Goal: Contribute content: Add original content to the website for others to see

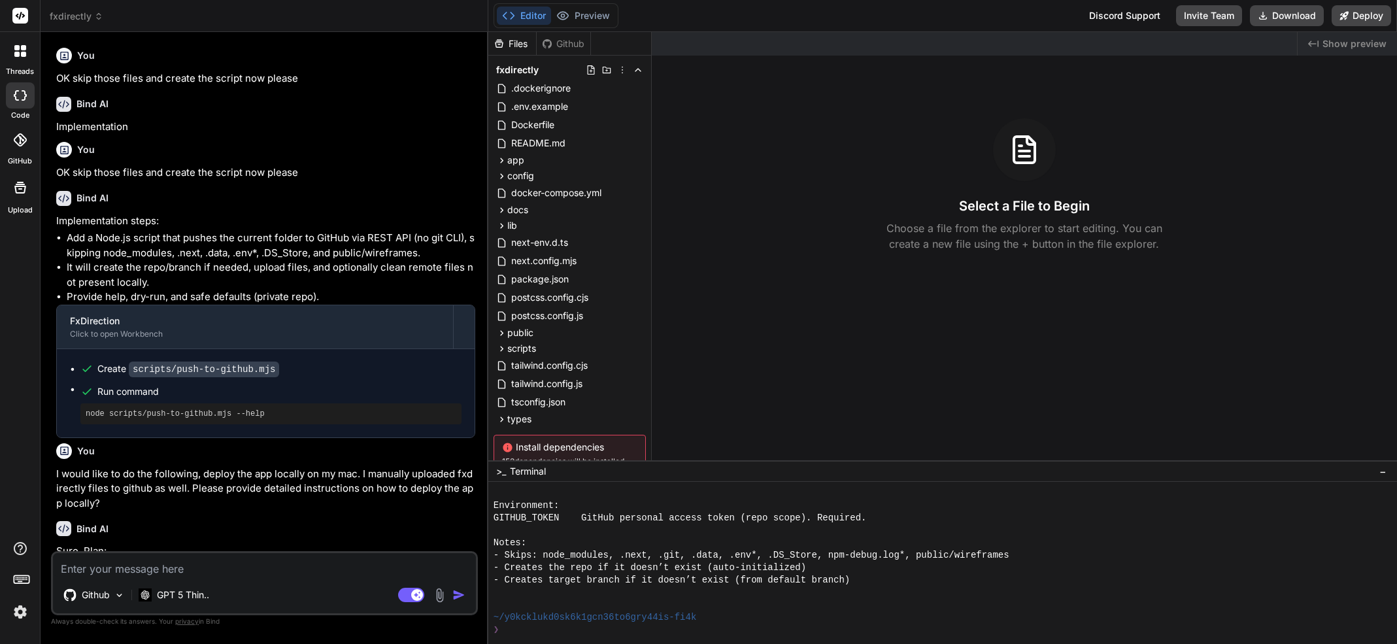
scroll to position [435, 0]
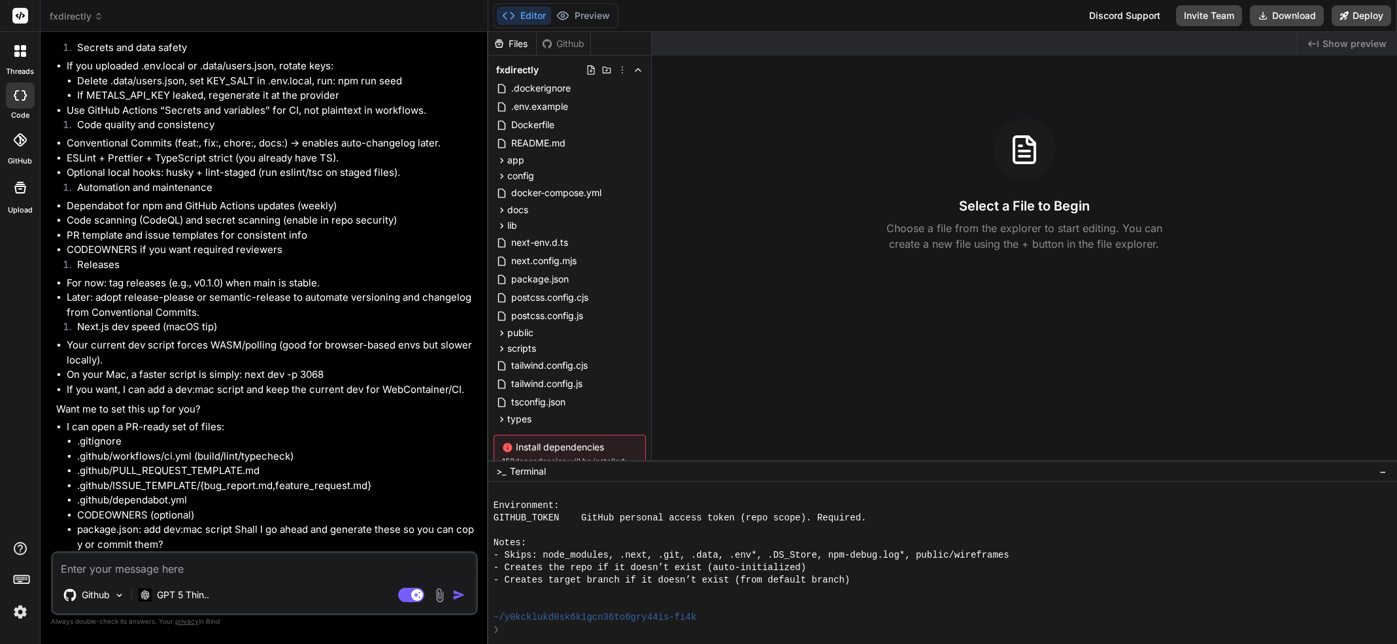
click at [281, 267] on li "Releases" at bounding box center [271, 267] width 409 height 18
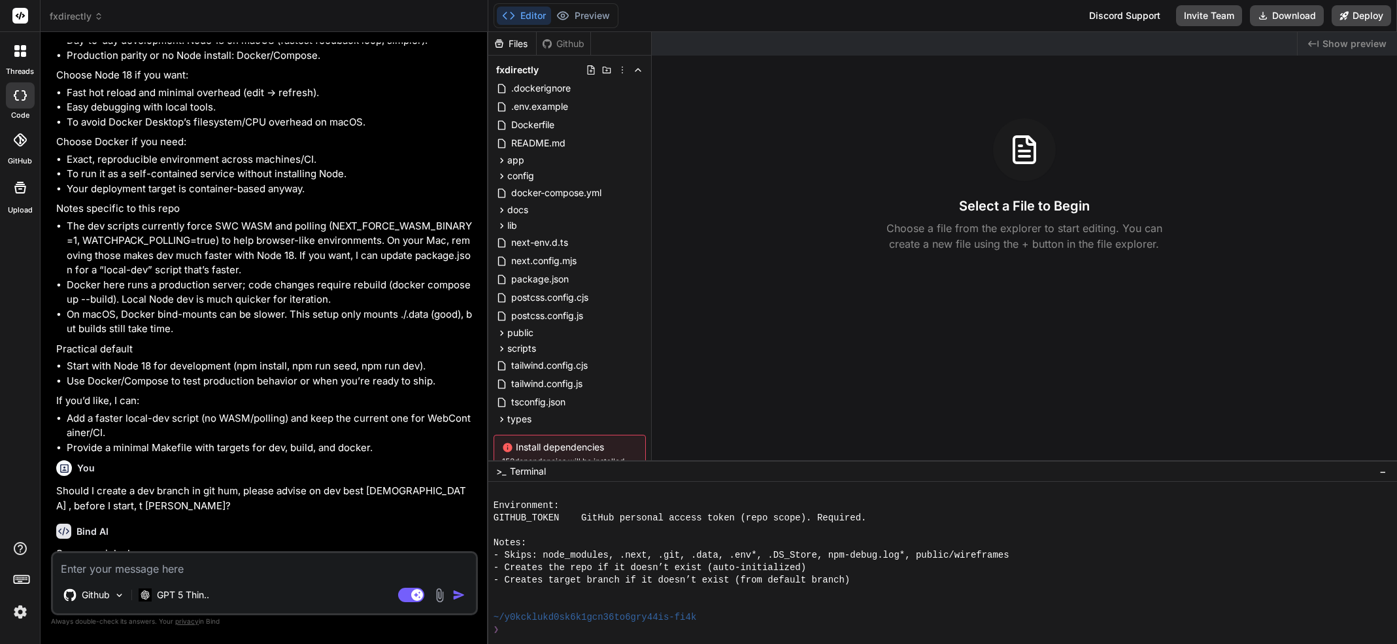
scroll to position [2012, 0]
drag, startPoint x: 137, startPoint y: 572, endPoint x: 139, endPoint y: 563, distance: 8.7
click at [138, 565] on textarea at bounding box center [264, 565] width 423 height 24
type textarea "O"
type textarea "x"
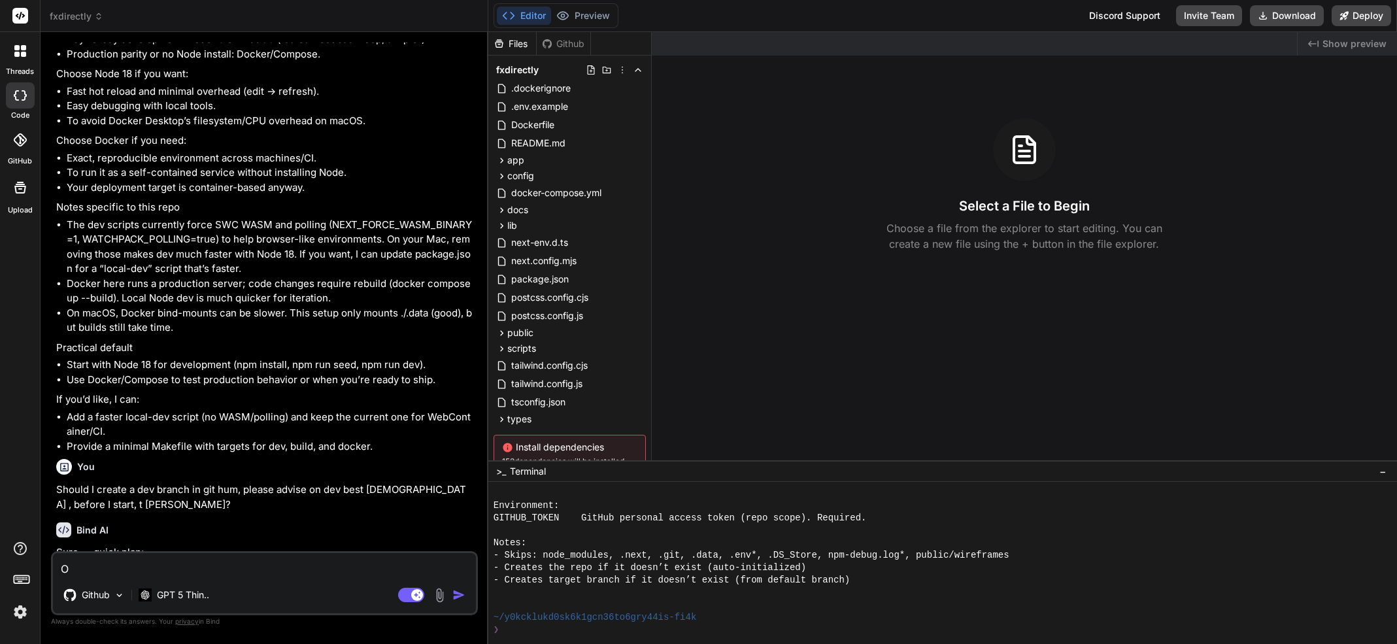
type textarea "OK"
type textarea "x"
type textarea "OK"
type textarea "x"
type textarea "OK l"
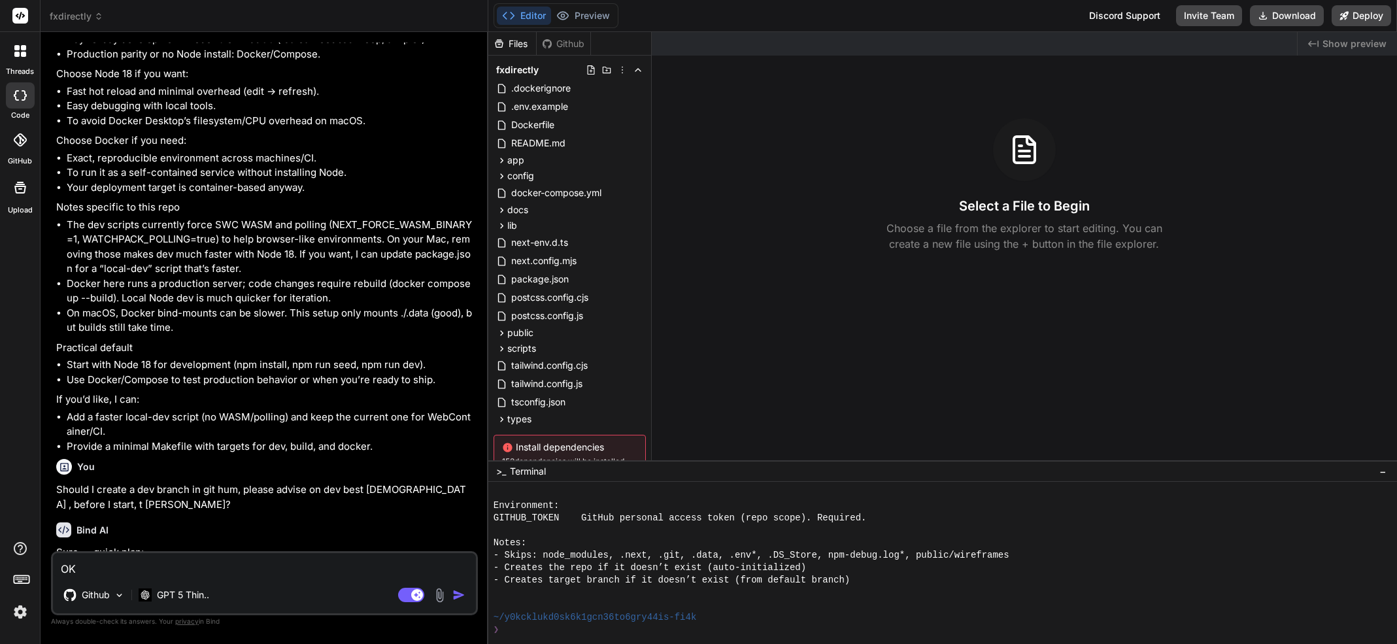
type textarea "x"
type textarea "OK le"
type textarea "x"
type textarea "OK let"
type textarea "x"
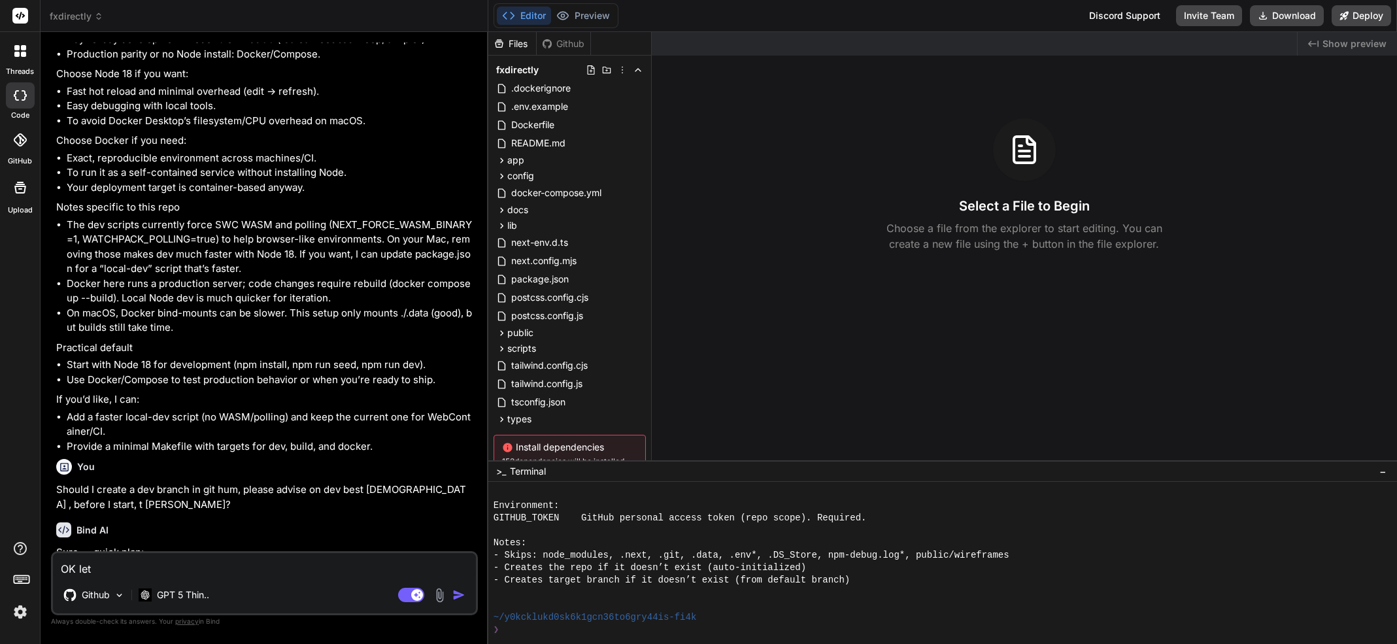
type textarea "OK lets"
type textarea "x"
type textarea "OK lets"
type textarea "x"
type textarea "OK lets g"
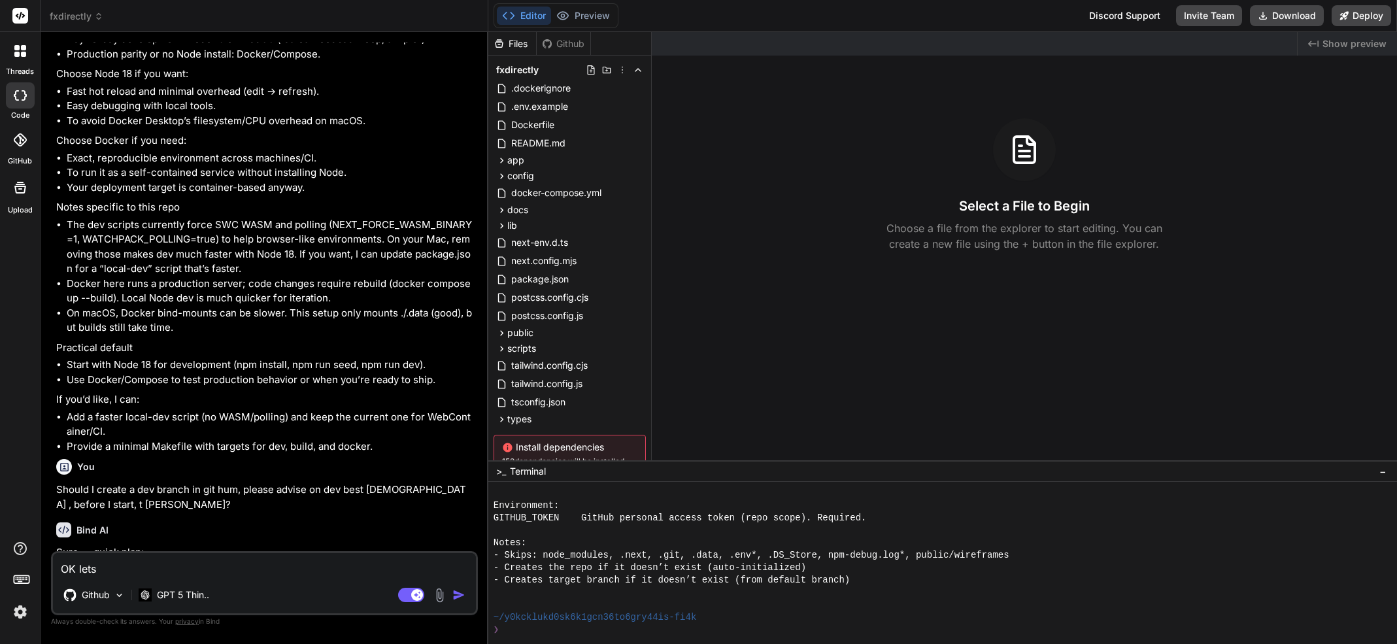
type textarea "x"
type textarea "OK lets go"
type textarea "x"
type textarea "OK lets go"
type textarea "x"
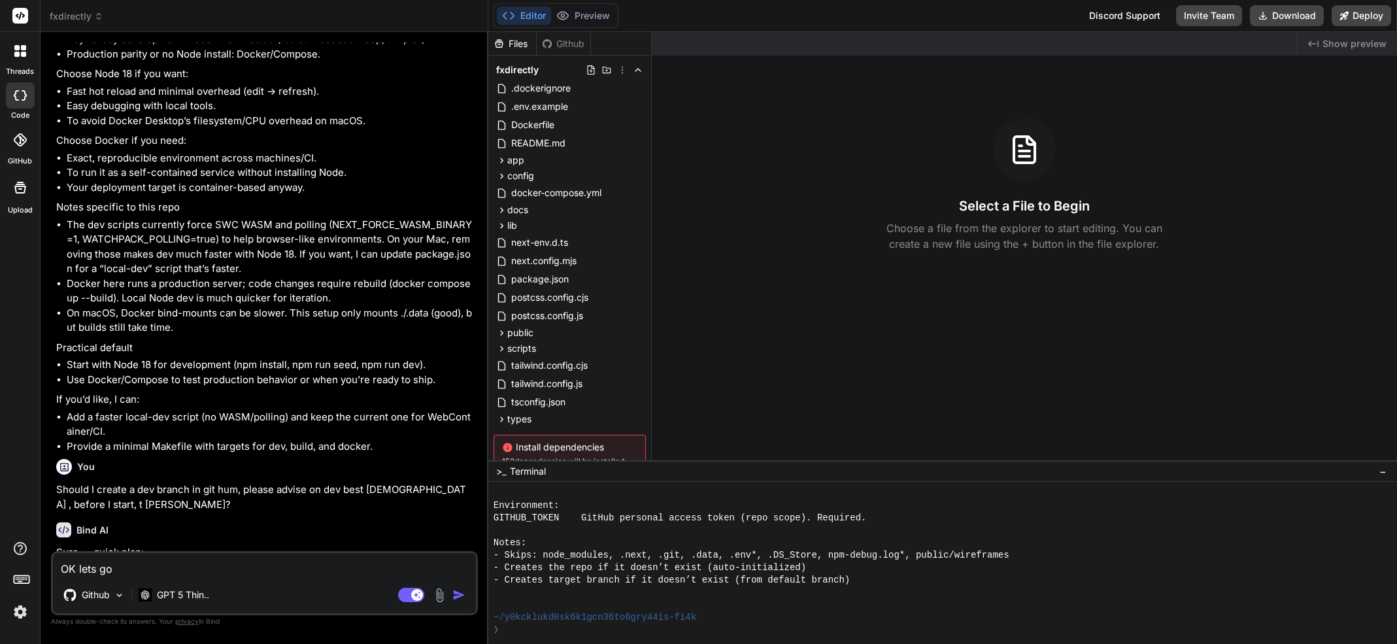
type textarea "OK lets go w"
type textarea "x"
type textarea "OK lets go wi"
type textarea "x"
type textarea "OK lets go wit"
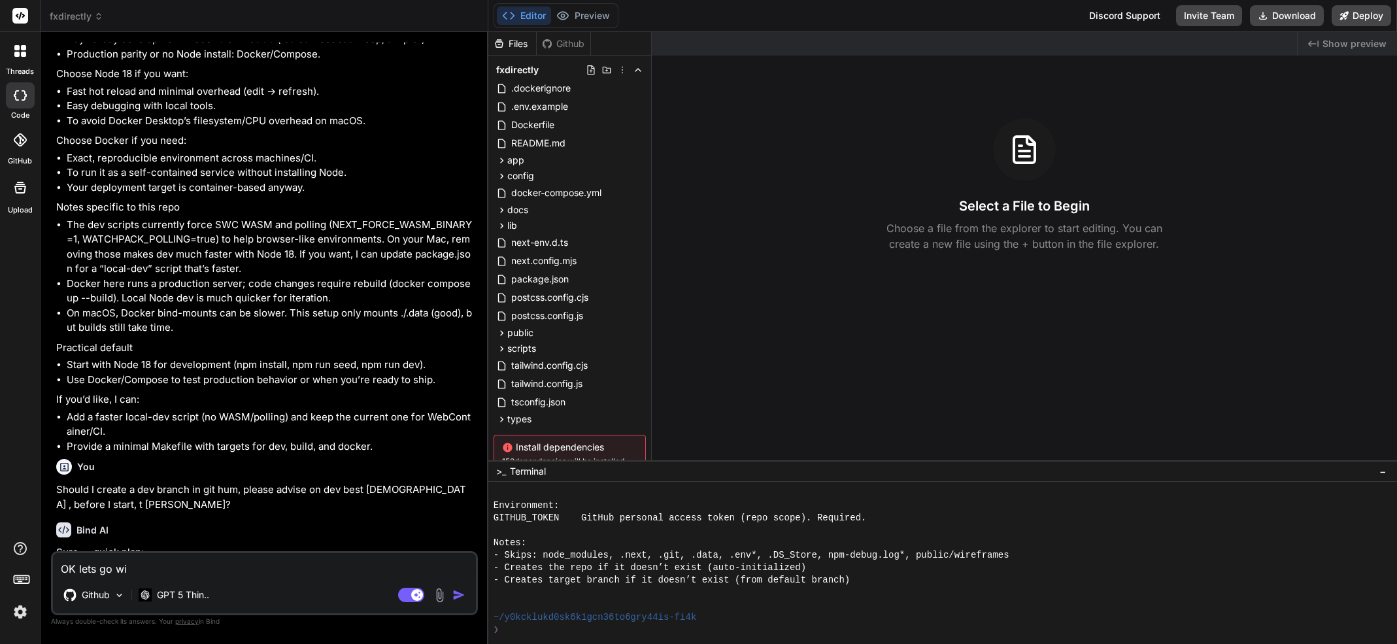
type textarea "x"
type textarea "OK lets go with"
type textarea "x"
type textarea "OK lets go with"
type textarea "x"
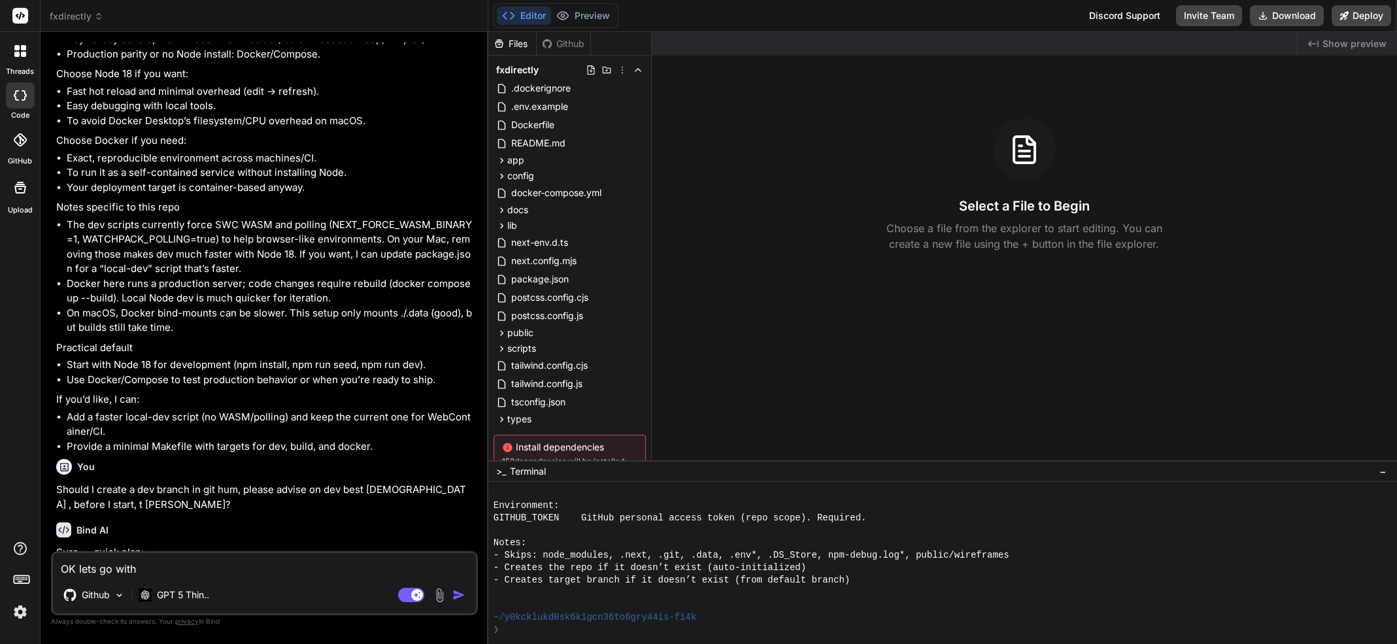
type textarea "OK lets go with N"
type textarea "x"
type textarea "OK lets go with Nio"
type textarea "x"
type textarea "OK lets go with Niod"
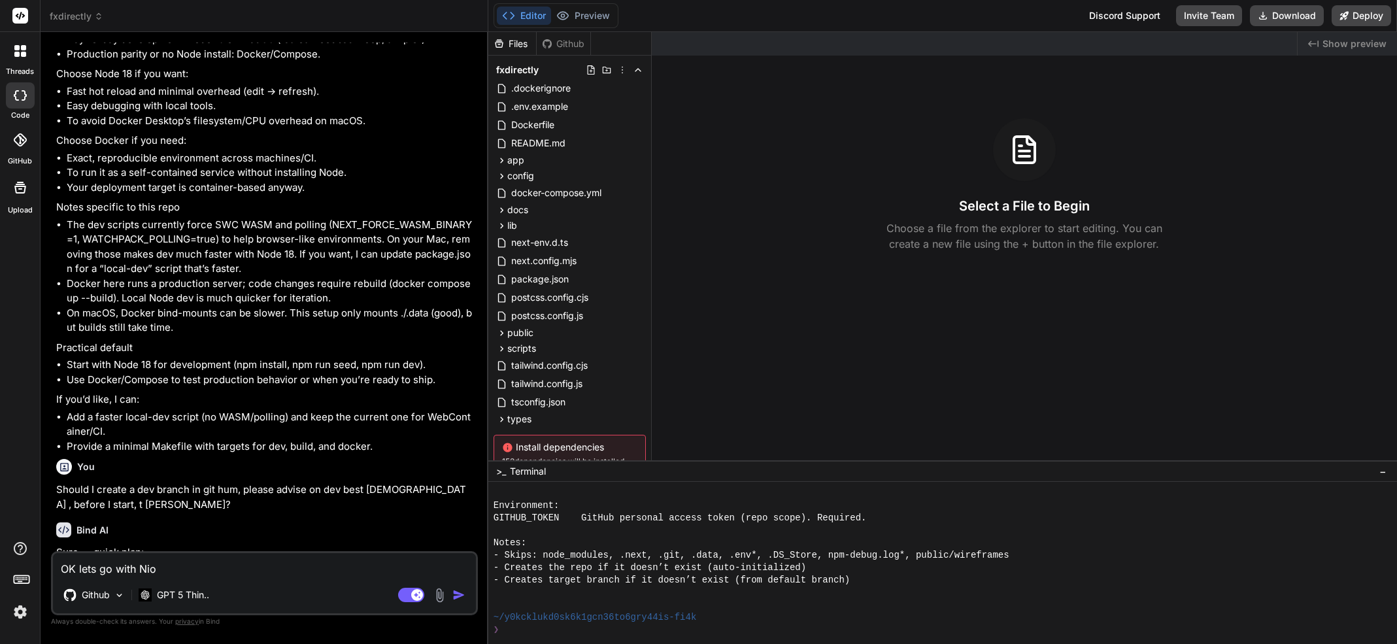
type textarea "x"
type textarea "OK lets go with [PERSON_NAME]"
type textarea "x"
type textarea "OK lets go with [PERSON_NAME]"
type textarea "x"
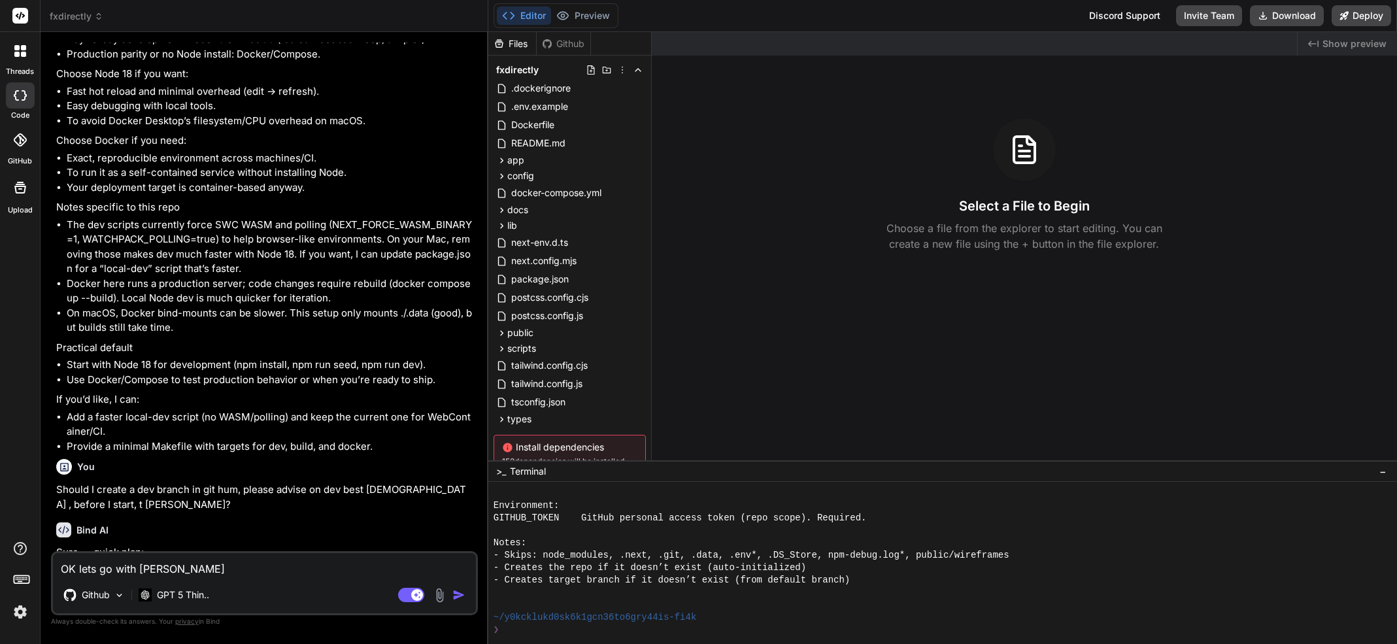
type textarea "OK lets go with [PERSON_NAME]"
type textarea "x"
type textarea "OK lets go with Niod"
type textarea "x"
type textarea "OK lets go with Nio"
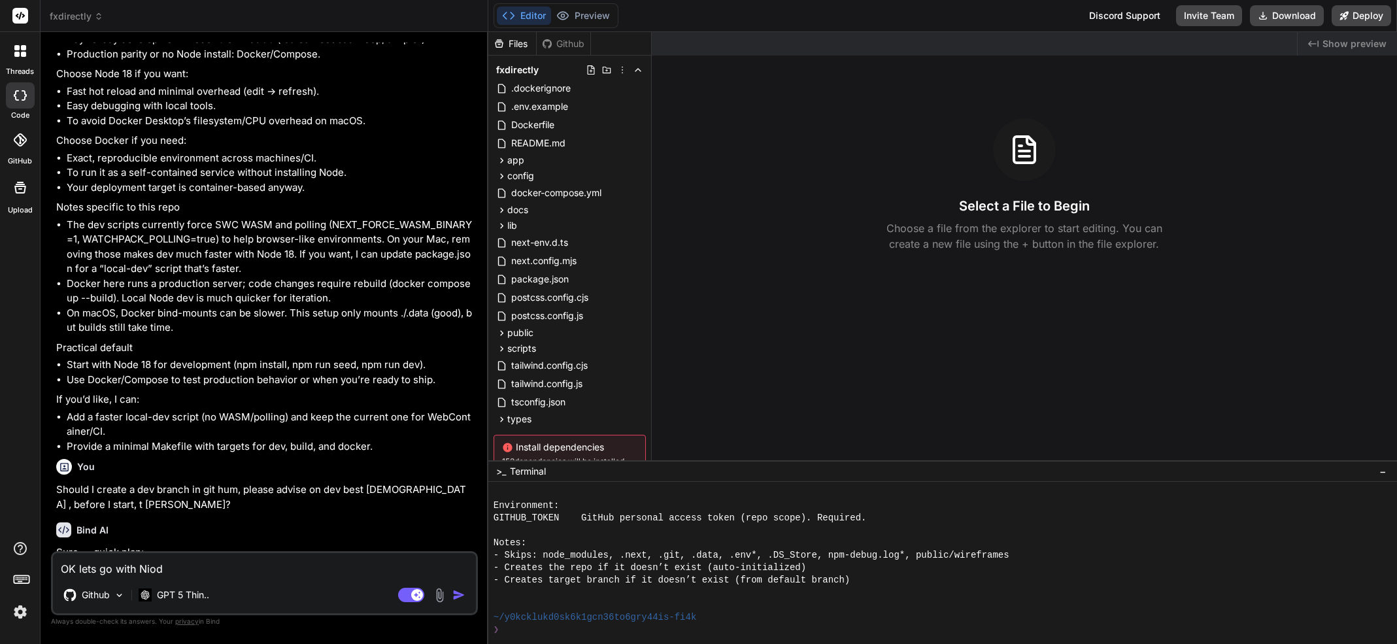
type textarea "x"
type textarea "OK lets go with [PERSON_NAME]"
type textarea "x"
type textarea "OK lets go with N"
type textarea "x"
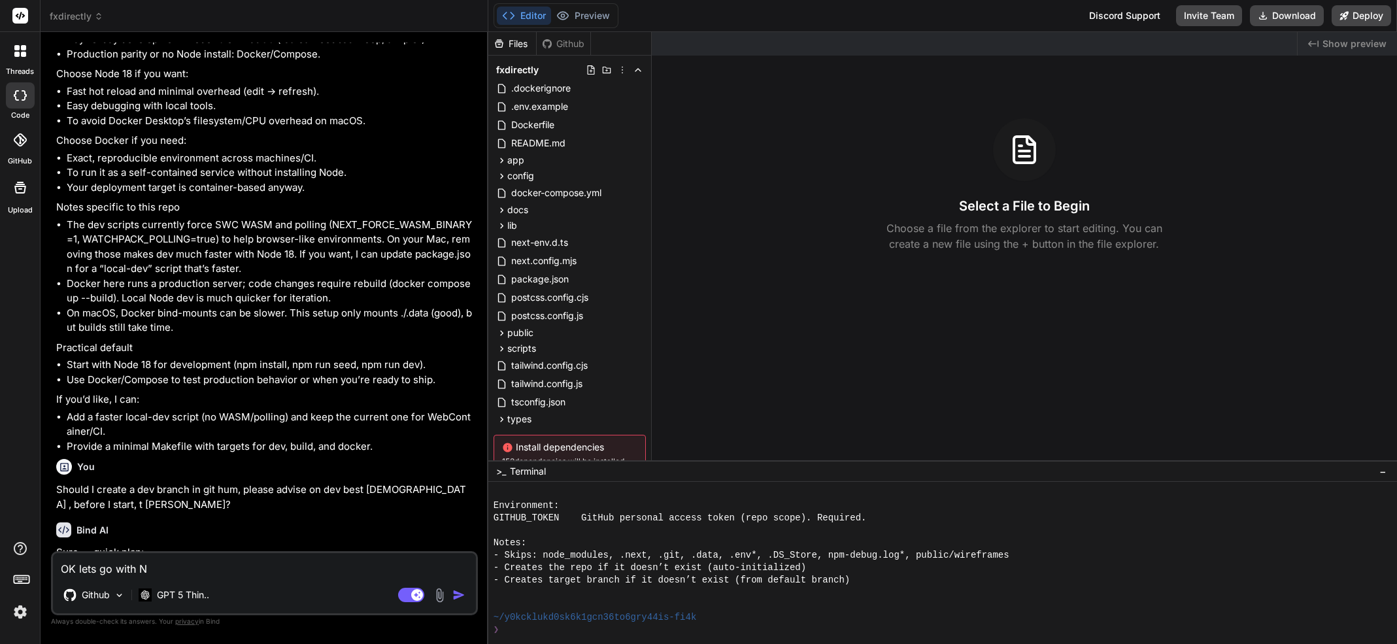
type textarea "OK lets go with No"
type textarea "x"
type textarea "OK lets go with Nod"
type textarea "x"
type textarea "OK lets go with Node"
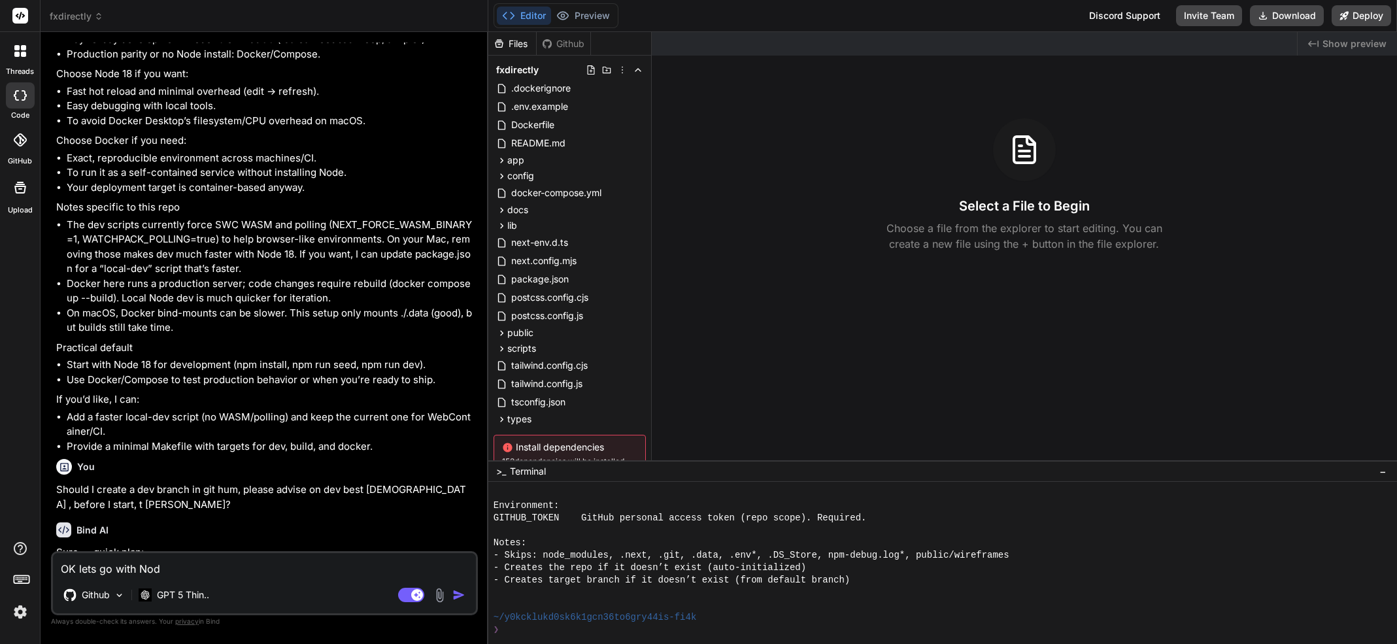
type textarea "x"
type textarea "OK lets go with Node"
type textarea "x"
type textarea "OK lets go with Node 1"
type textarea "x"
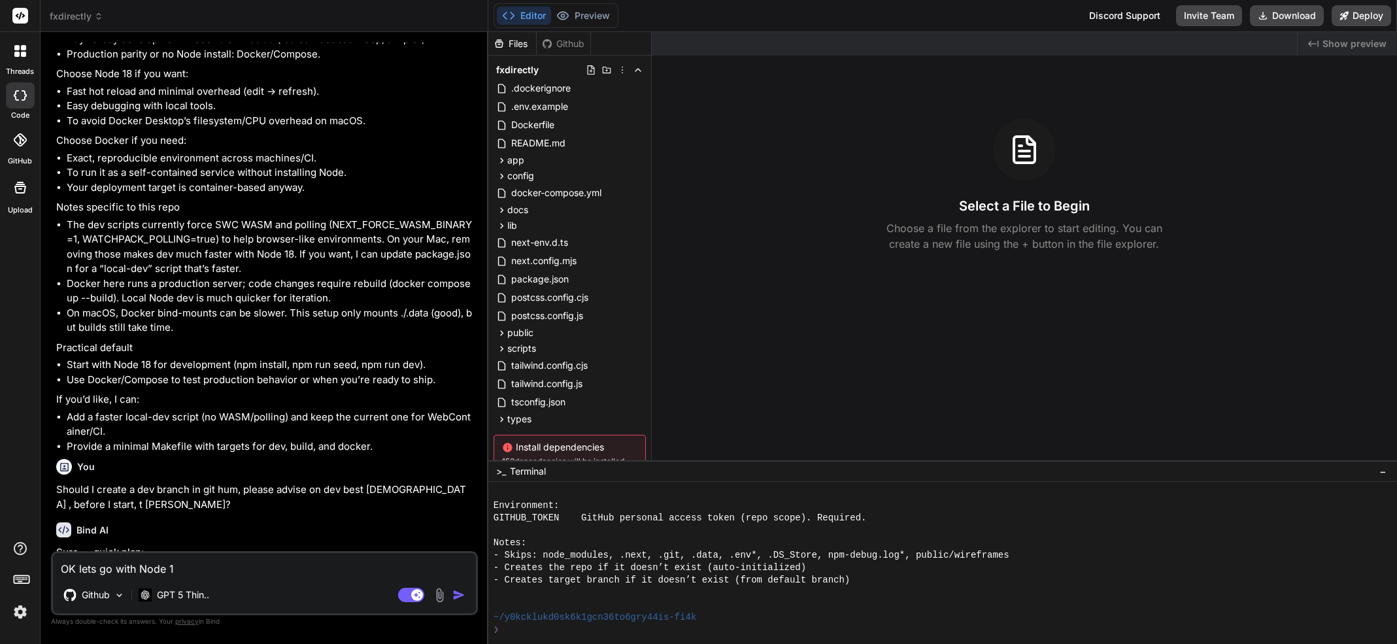
type textarea "OK lets go with Node 18"
type textarea "x"
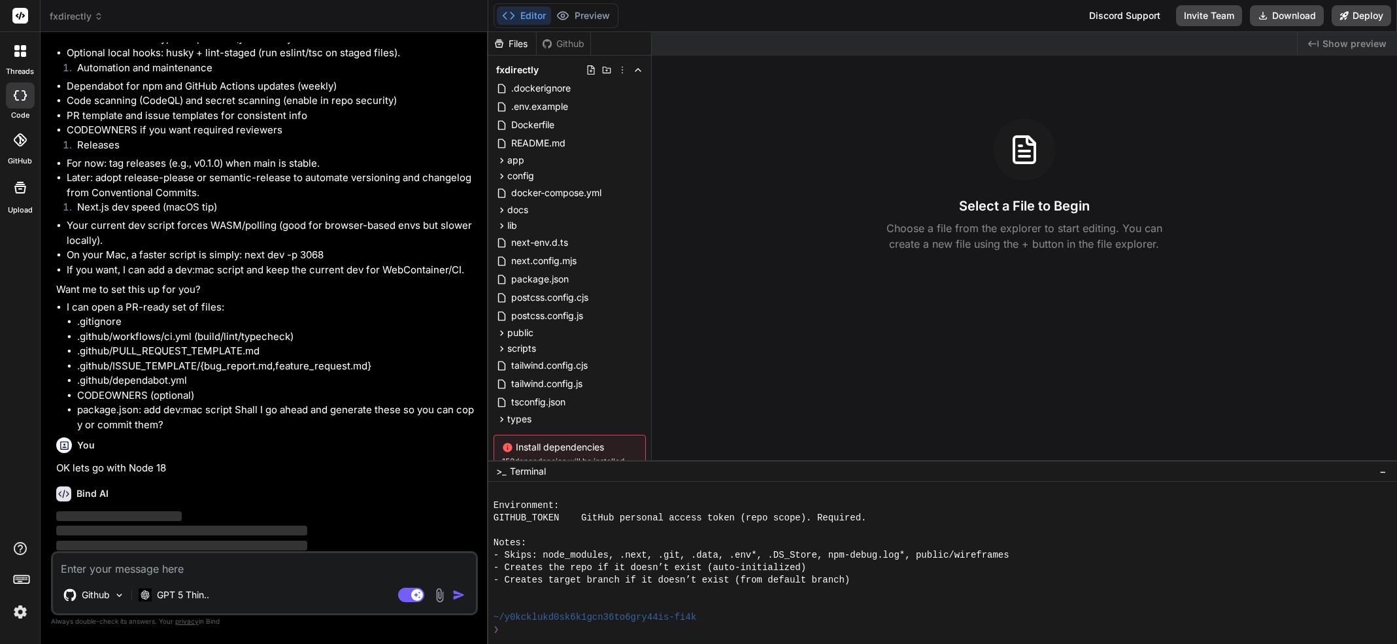
scroll to position [3406, 0]
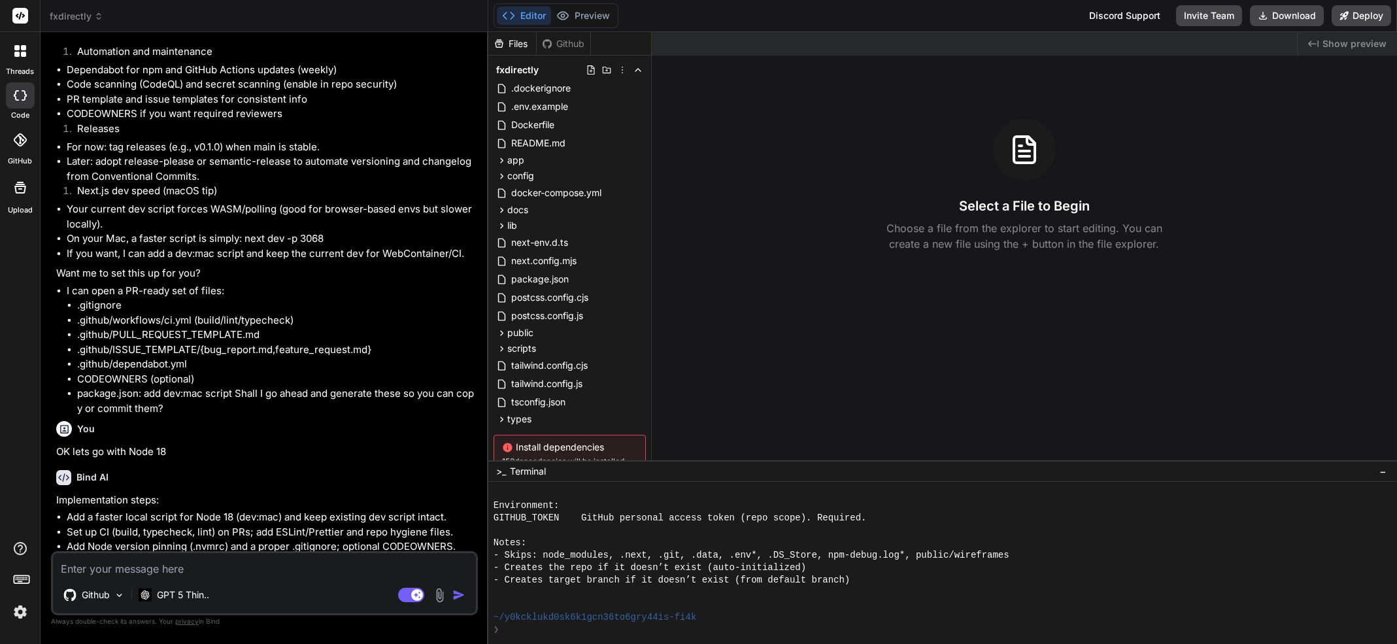
type textarea "x"
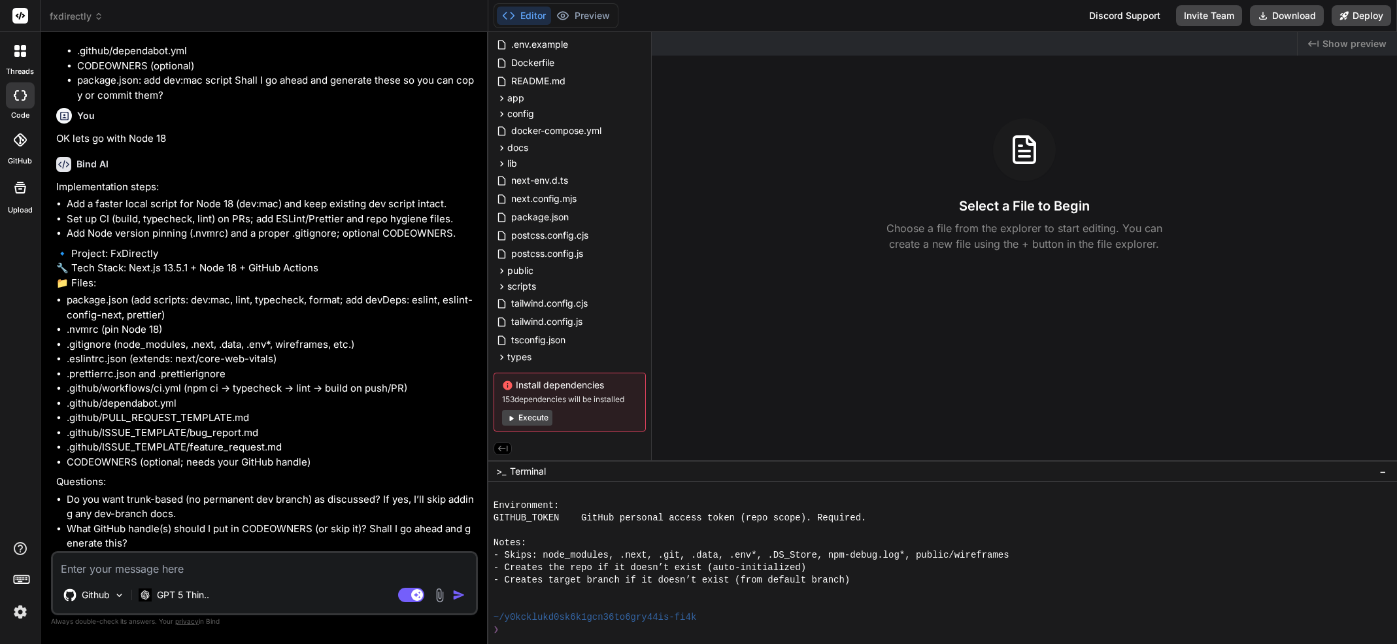
scroll to position [3748, 0]
click at [180, 563] on textarea at bounding box center [264, 565] width 423 height 24
type textarea "I"
type textarea "x"
type textarea "I"
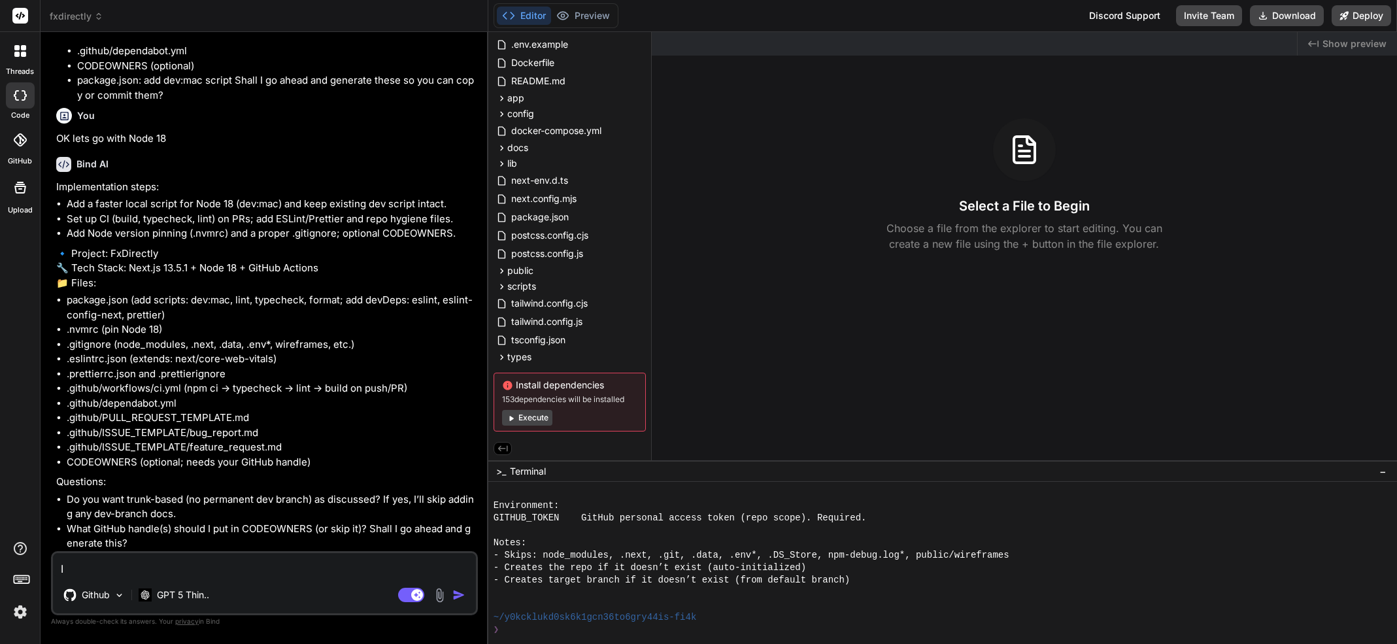
type textarea "x"
type textarea "I c"
type textarea "x"
type textarea "I cr"
type textarea "x"
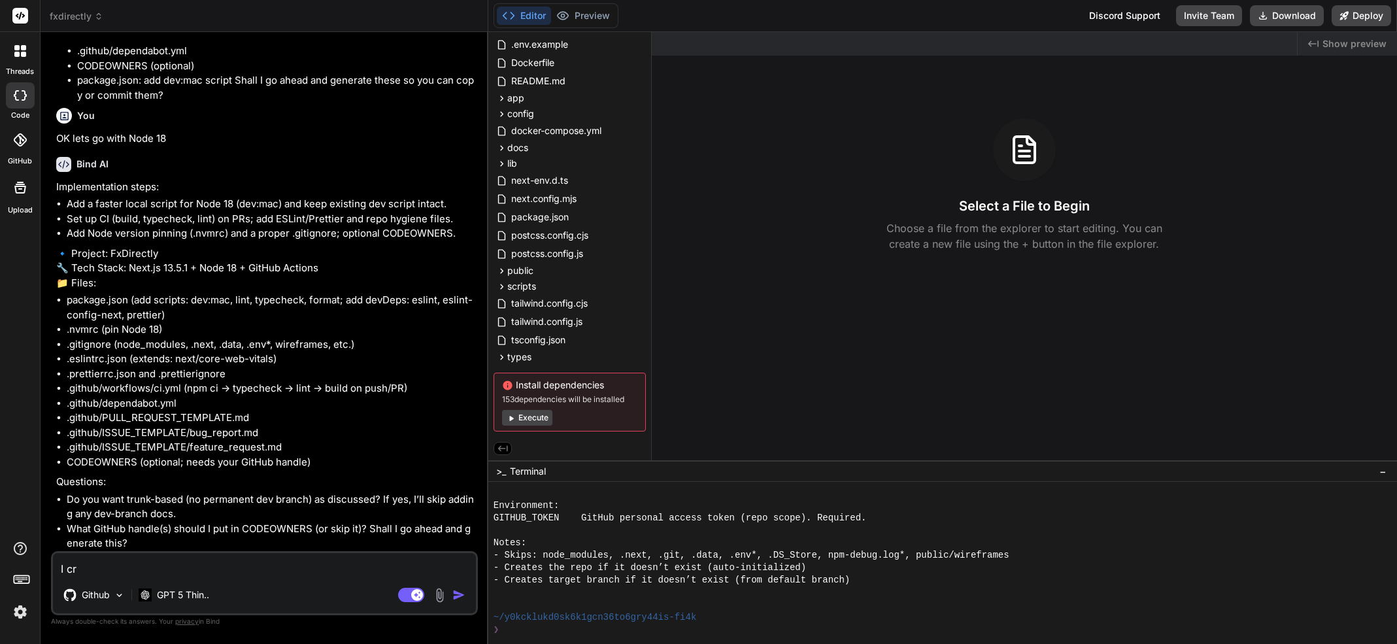
type textarea "I cre"
type textarea "x"
type textarea "I crea"
type textarea "x"
type textarea "I creat"
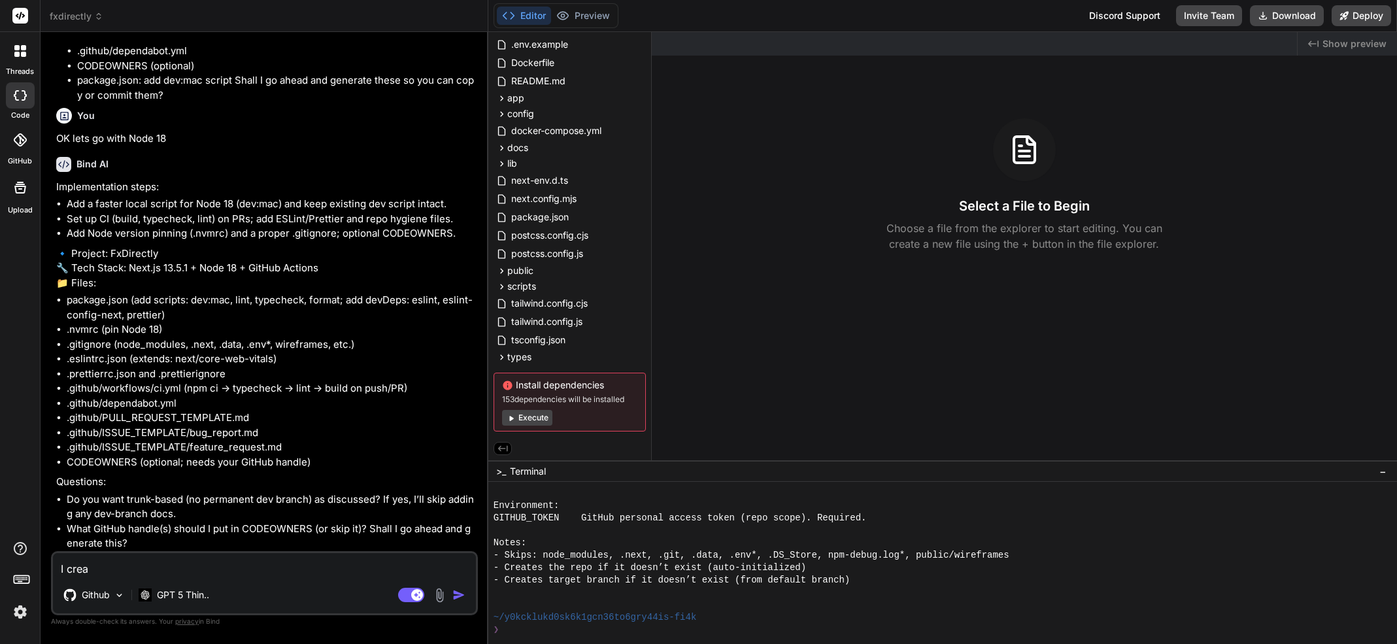
type textarea "x"
type textarea "I create"
type textarea "x"
type textarea "I created"
type textarea "x"
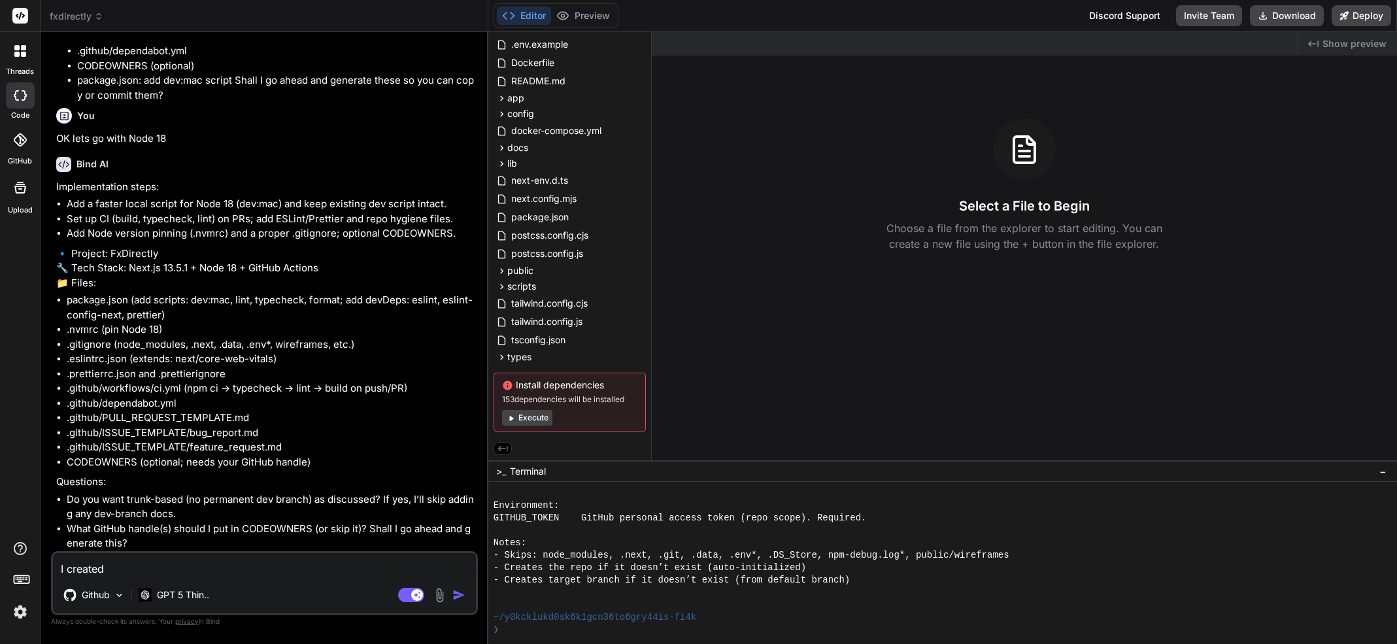
type textarea "I created"
type textarea "x"
type textarea "I created a"
type textarea "x"
type textarea "I created a"
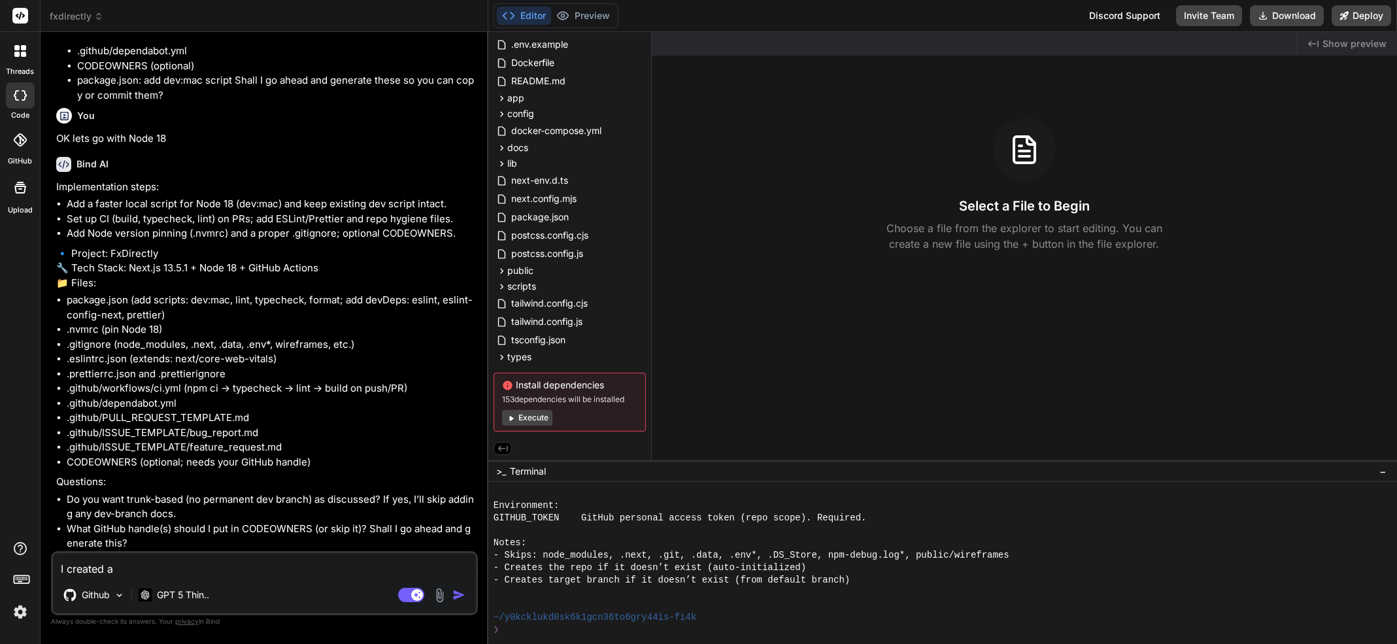
type textarea "x"
type textarea "I created a D"
type textarea "x"
type textarea "I created a DE"
type textarea "x"
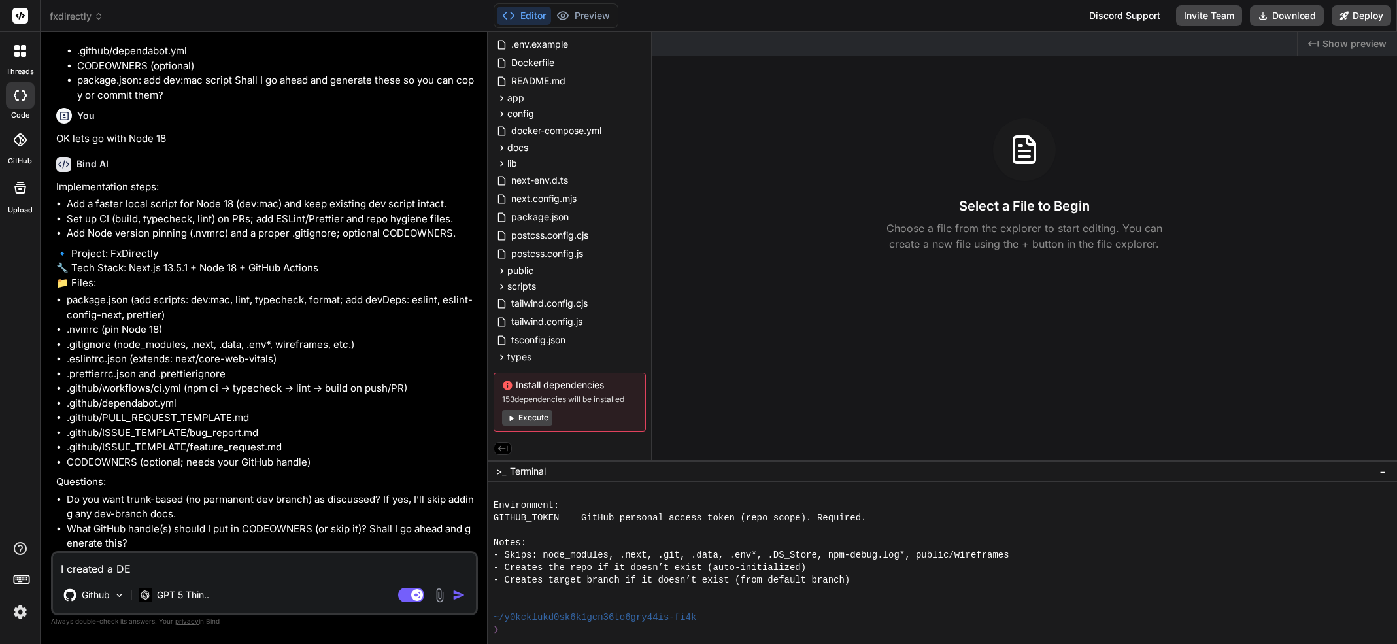
type textarea "I created a DE-"
type textarea "x"
type textarea "I created a DE-F"
type textarea "x"
type textarea "I created a DE-Fx"
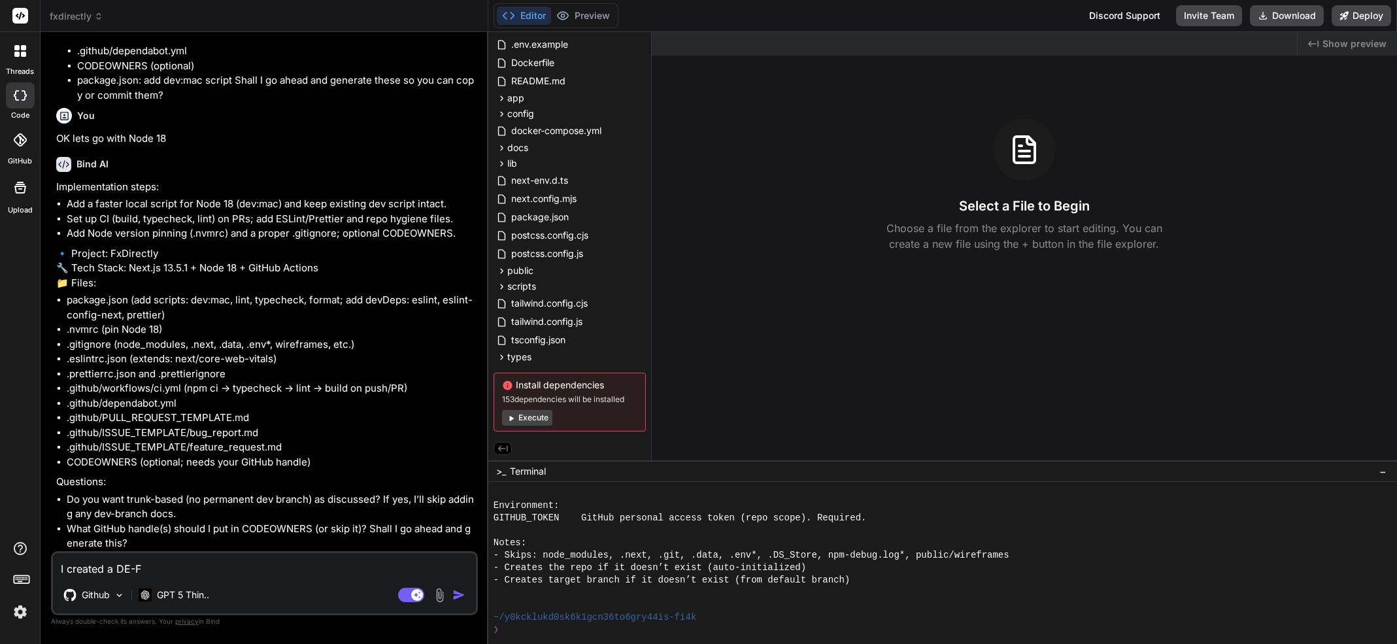
type textarea "x"
type textarea "I created a DE-FxD"
type textarea "x"
type textarea "I created a DE-FxDi"
type textarea "x"
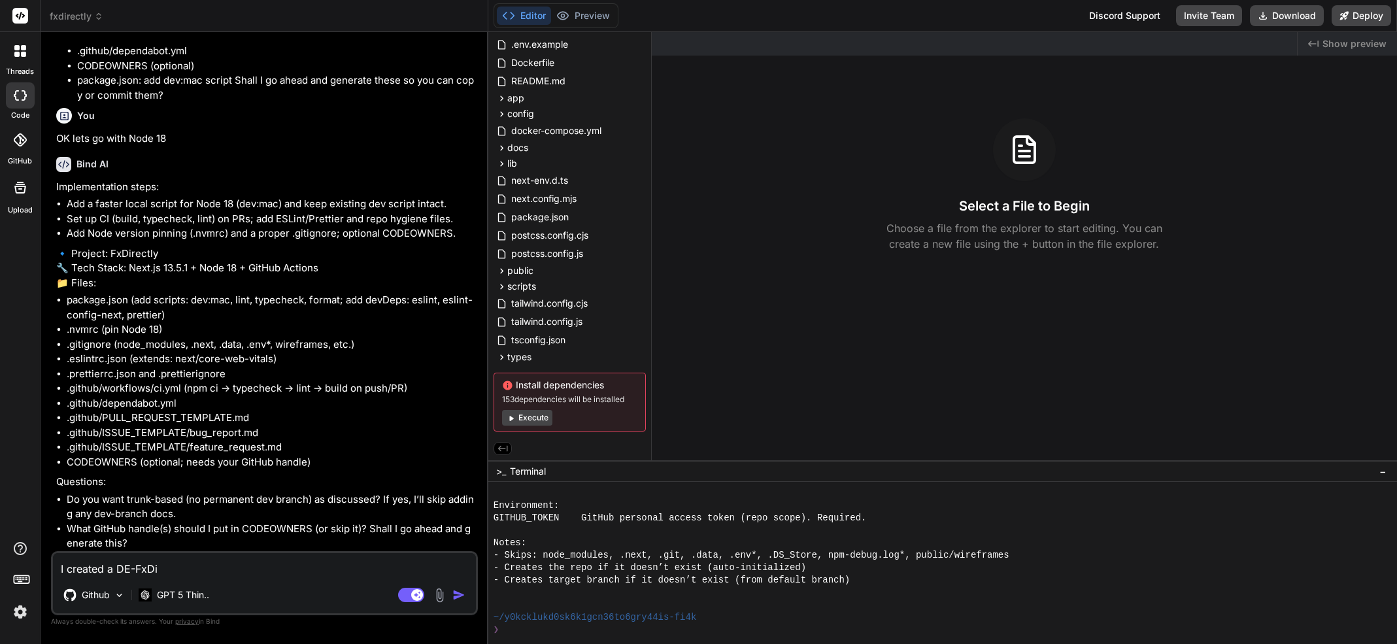
type textarea "I created a DE-FxDir"
type textarea "x"
type textarea "I created a DE-FxDire"
type textarea "x"
type textarea "I created a DE-FxDirec"
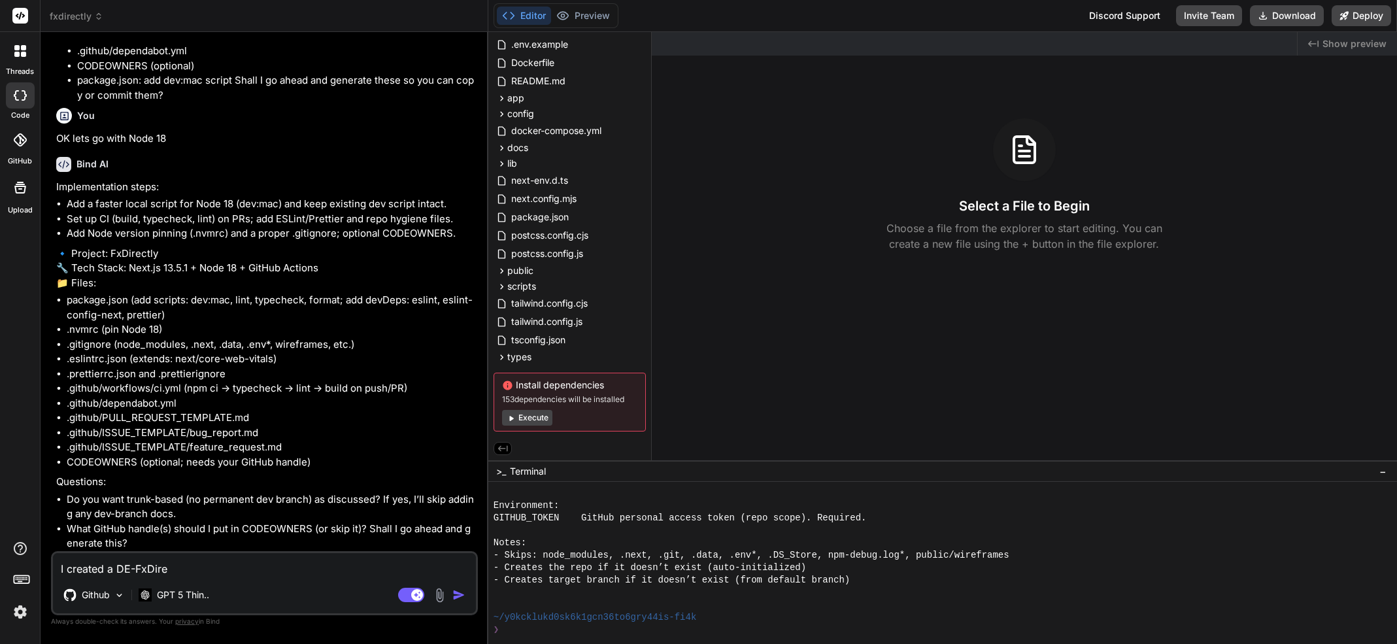
type textarea "x"
type textarea "I created a DE-FxDirect"
type textarea "x"
type textarea "I created a DE-FxDirectl"
type textarea "x"
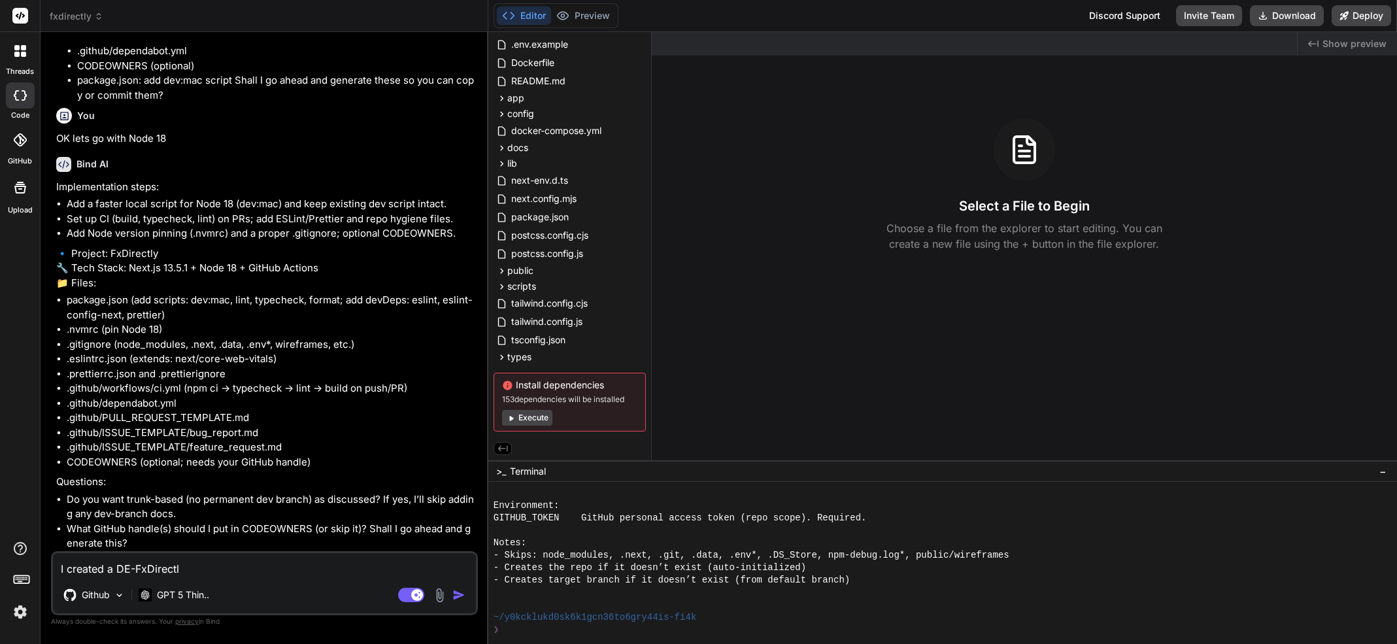
type textarea "I created a DE-FxDirectly"
type textarea "x"
type textarea "I created a DE-FxDirectly"
type textarea "x"
type textarea "I created a DE-FxDirectly b"
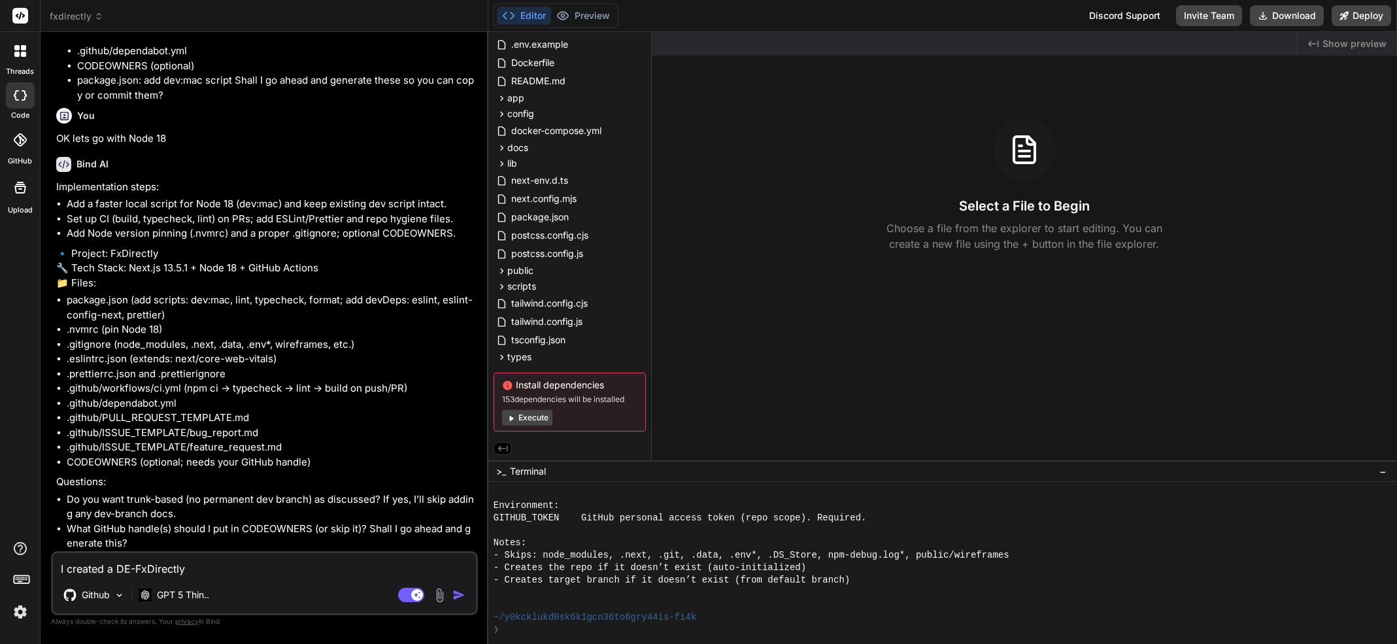
type textarea "x"
type textarea "I created a DE-FxDirectly br"
type textarea "x"
type textarea "I created a DE-FxDirectly bra"
type textarea "x"
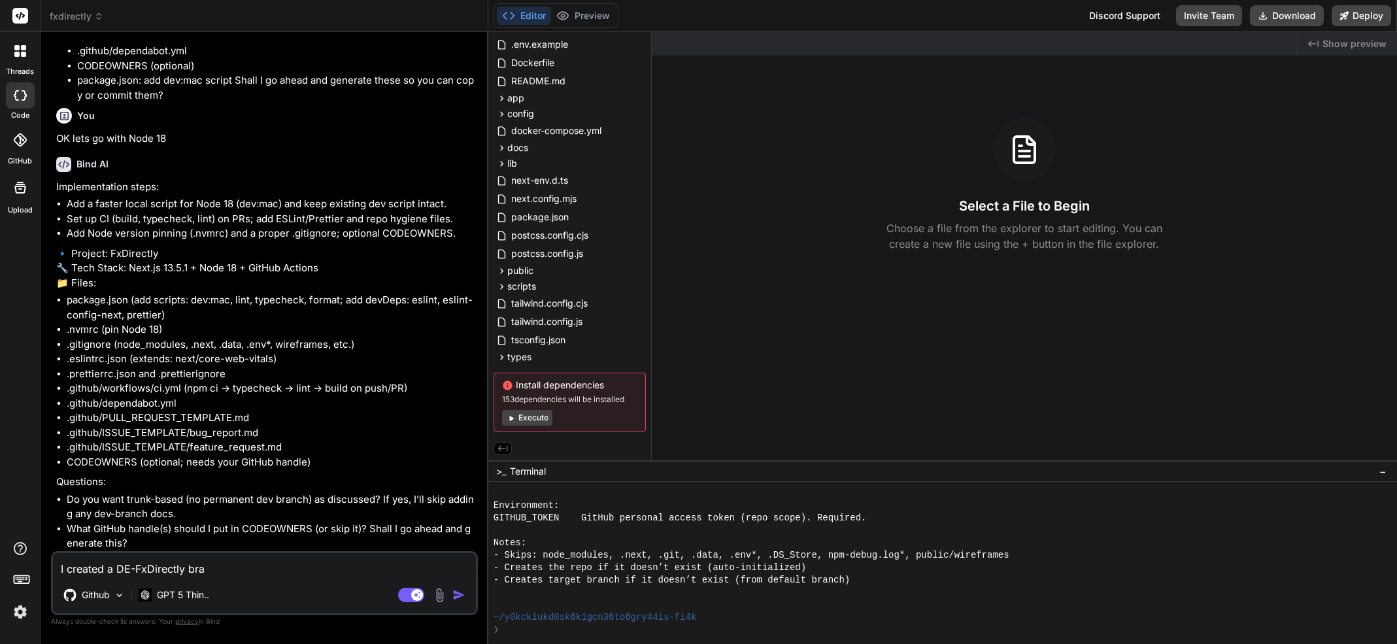
type textarea "I created a DE-FxDirectly bran"
type textarea "x"
type textarea "I created a DE-FxDirectly branc"
type textarea "x"
type textarea "I created a DE-FxDirectly branch"
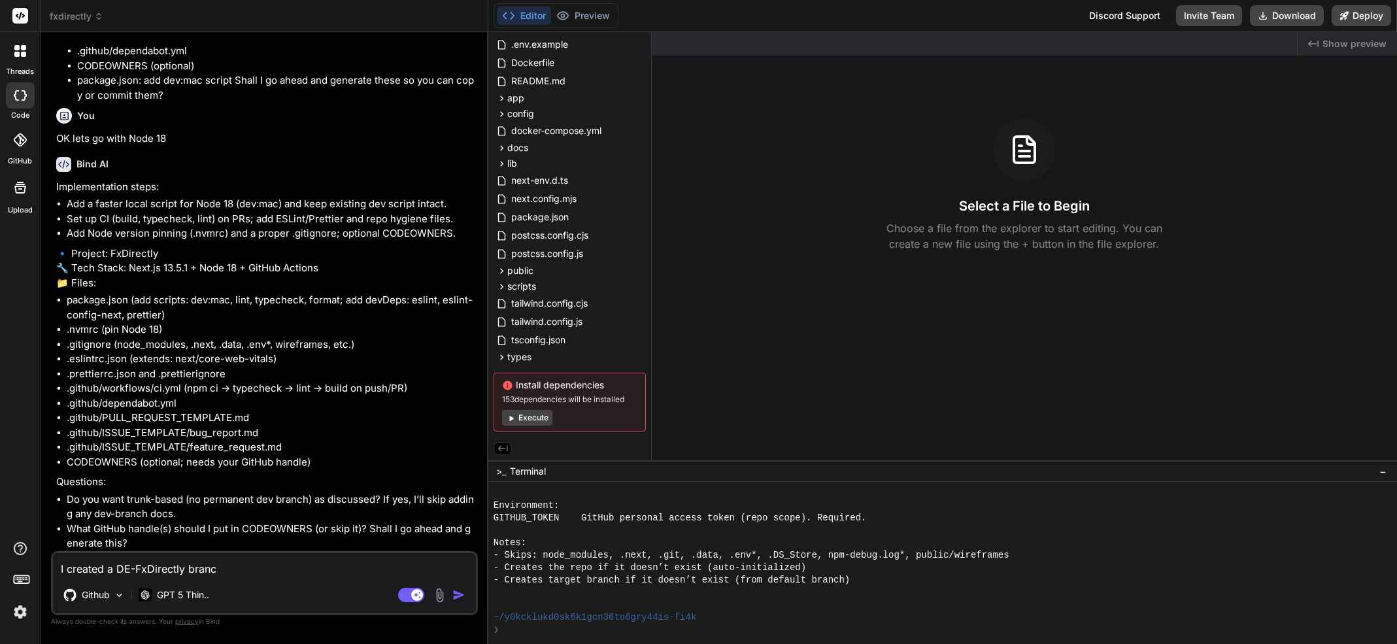
type textarea "x"
type textarea "I created a DEV-FxDirectly branch"
type textarea "x"
type textarea "I created a DEV-FxDirectly dbranch"
type textarea "x"
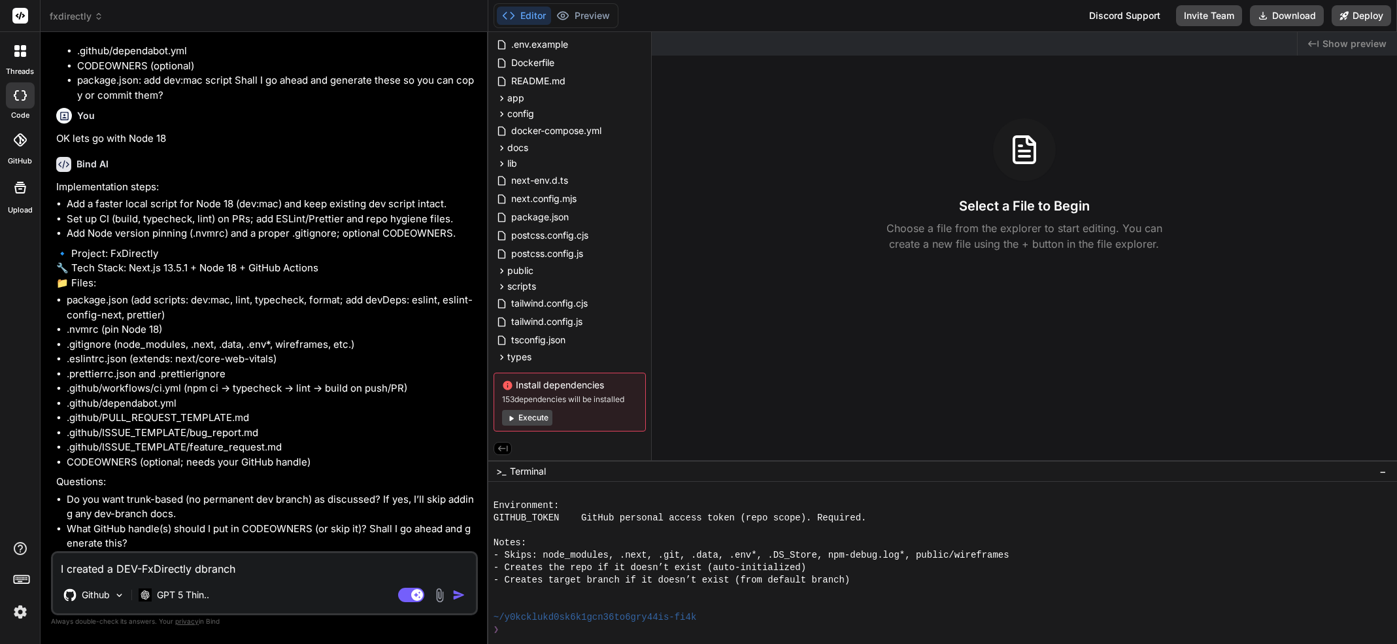
type textarea "I created a DEV-FxDirectly debranch"
type textarea "x"
type textarea "I created a DEV-FxDirectly devbranch"
type textarea "x"
type textarea "I created a DEV-FxDirectly dev branch"
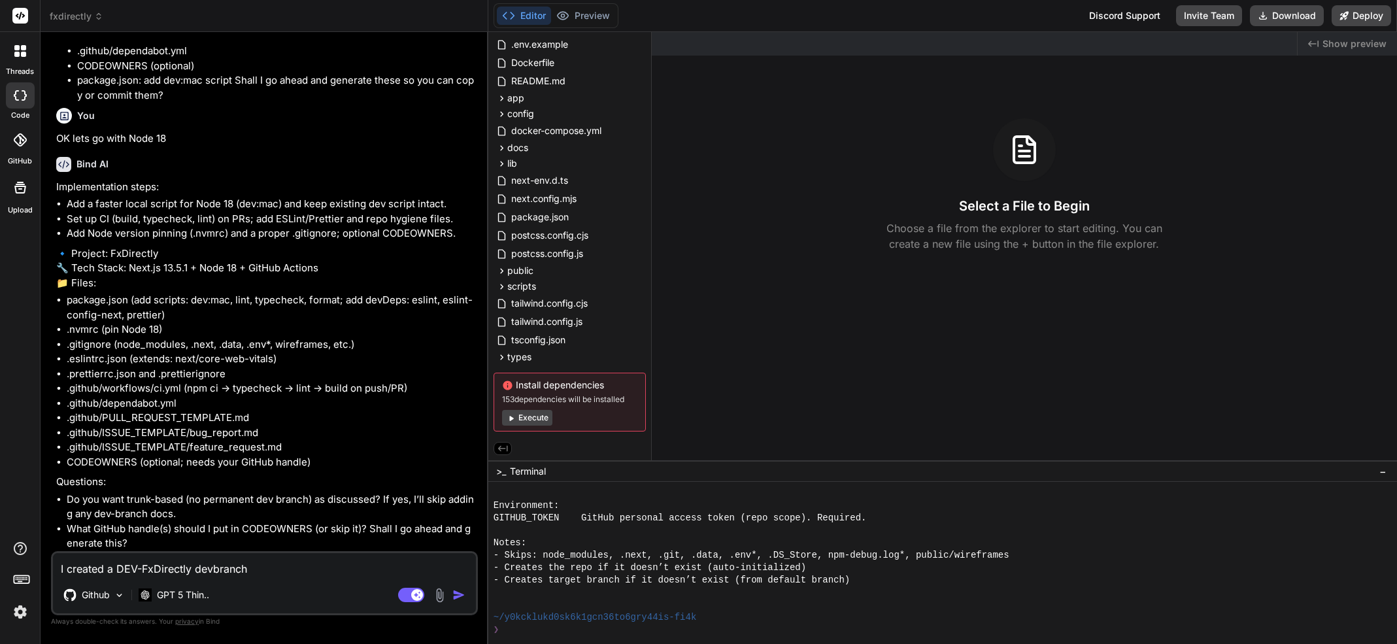
type textarea "x"
type textarea "I created a DEV-FxDirectly dev bbranch"
type textarea "x"
type textarea "I created a DEV-FxDirectly dev brbranch"
type textarea "x"
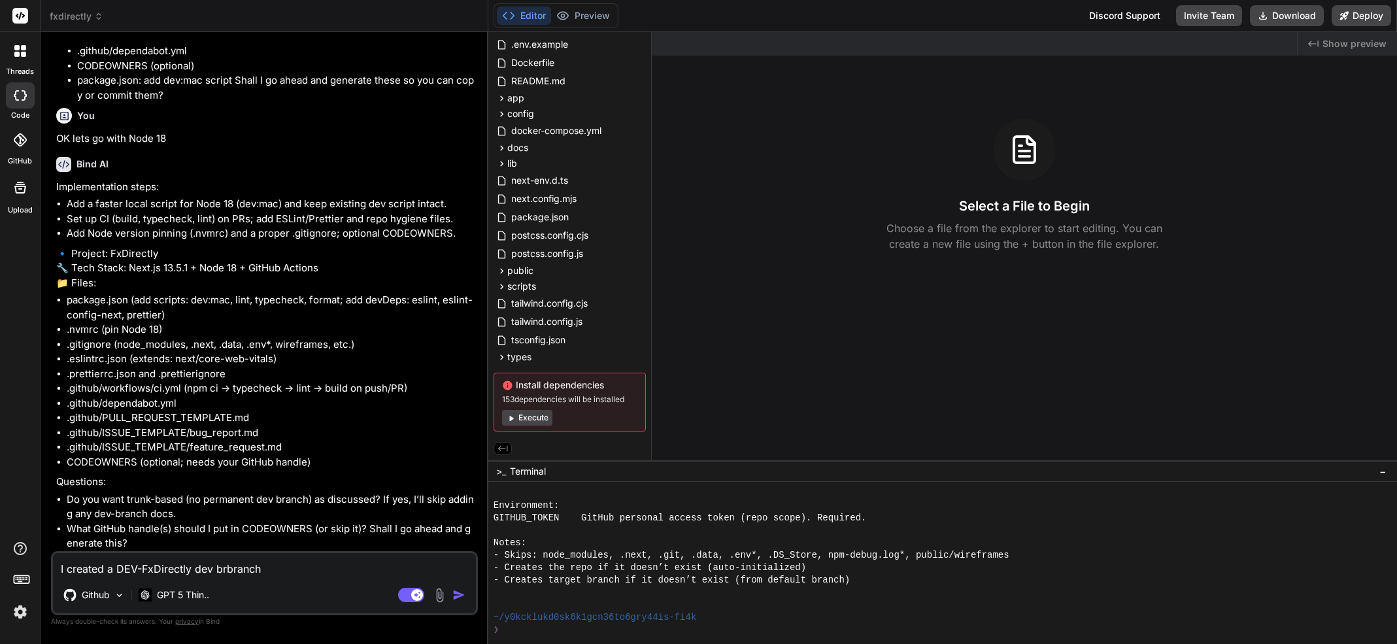
type textarea "I created a DEV-FxDirectly dev brabranch"
type textarea "x"
type textarea "I created a DEV-FxDirectly dev branbranch"
type textarea "x"
type textarea "I created a DEV-FxDirectly dev brancbranch"
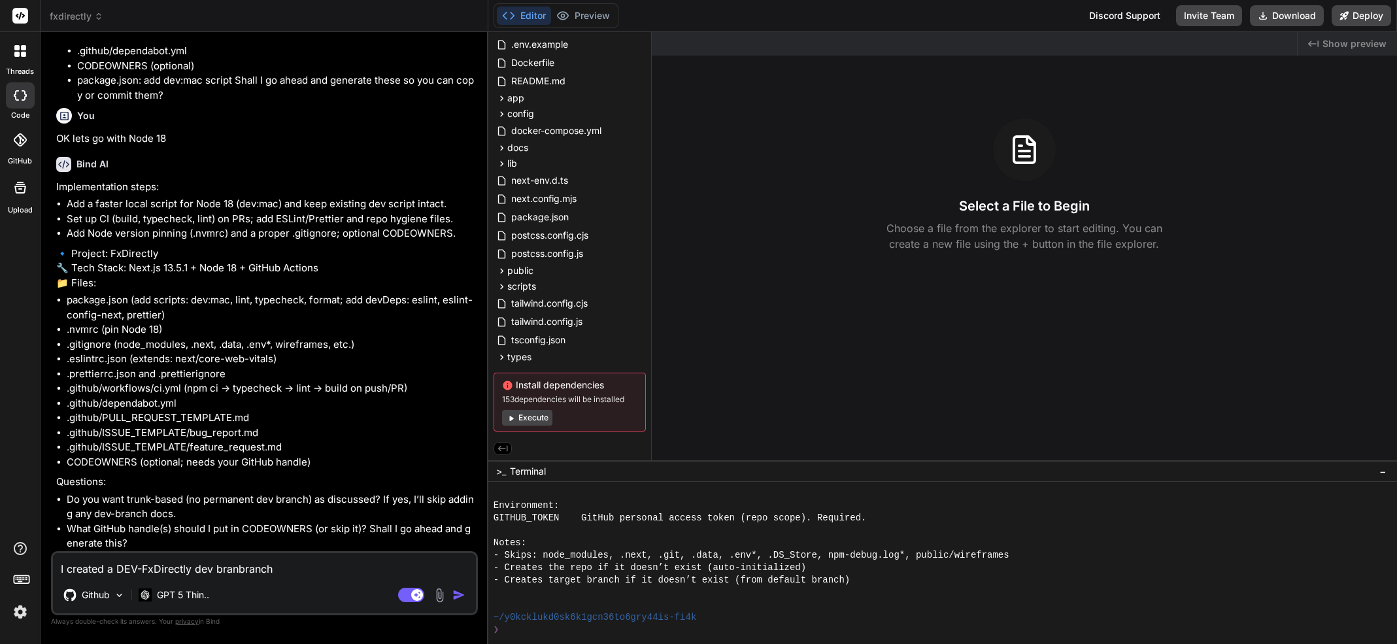
type textarea "x"
type textarea "I created a DEV-FxDirectly dev branchbranch"
type textarea "x"
type textarea "I created a DEV-FxDirectly dev brancbranch"
type textarea "x"
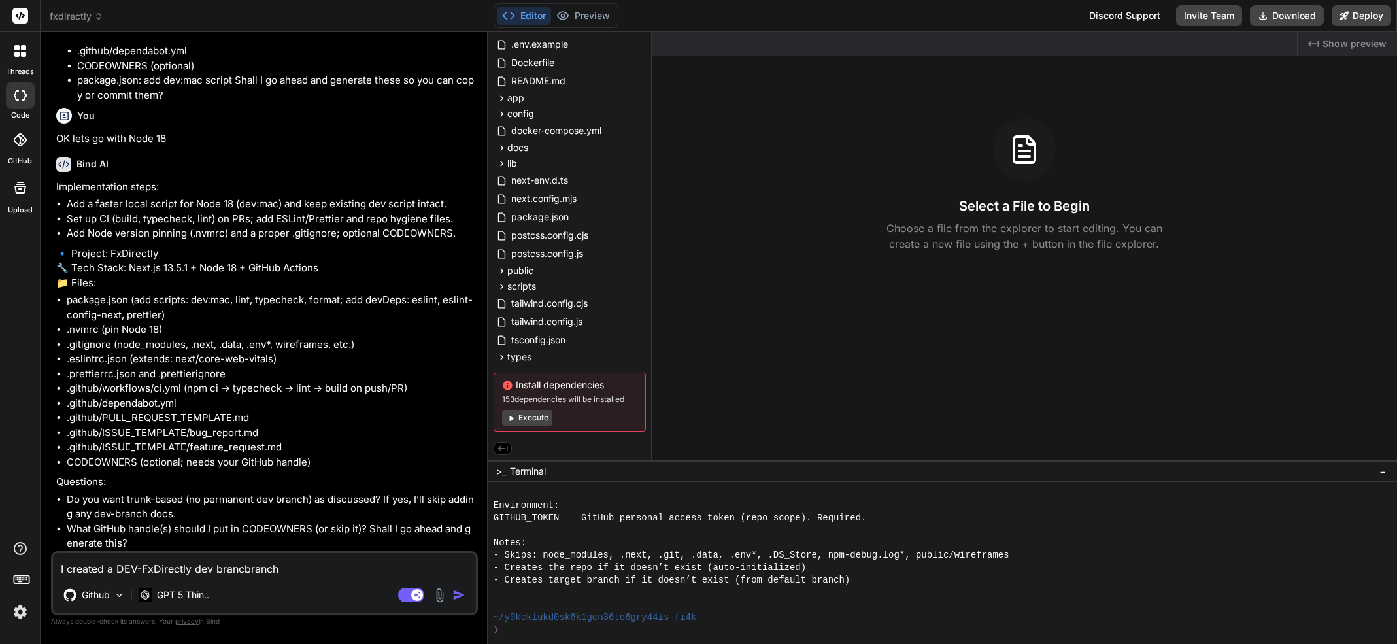
type textarea "I created a DEV-FxDirectly dev branbranch"
type textarea "x"
type textarea "I created a DEV-FxDirectly dev brabranch"
type textarea "x"
type textarea "I created a DEV-FxDirectly dev brbranch"
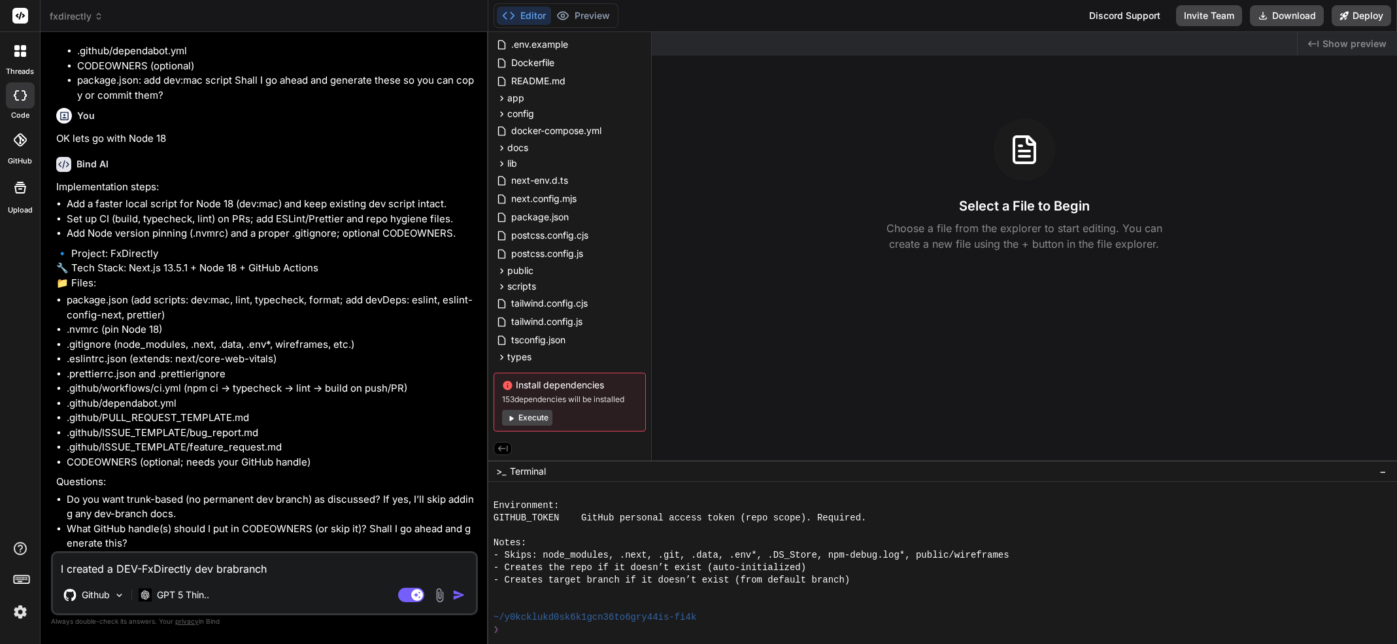
type textarea "x"
type textarea "I created a DEV-FxDirectly dev bbranch"
type textarea "x"
type textarea "I created a DEV-FxDirectly dev branch"
type textarea "x"
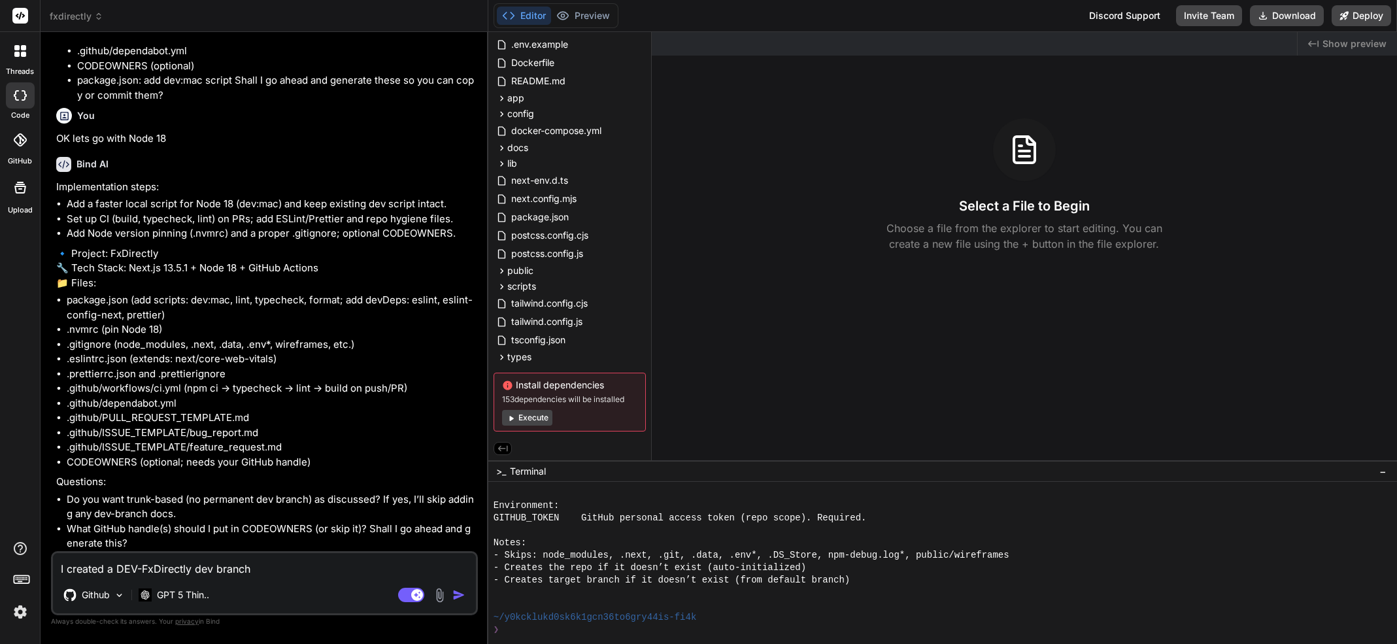
type textarea "I created a DEV-FxDirectly devbranch"
type textarea "x"
type textarea "I created a DEV-FxDirectly devebranch"
type textarea "x"
type textarea "I created a DEV-FxDirectly develbranch"
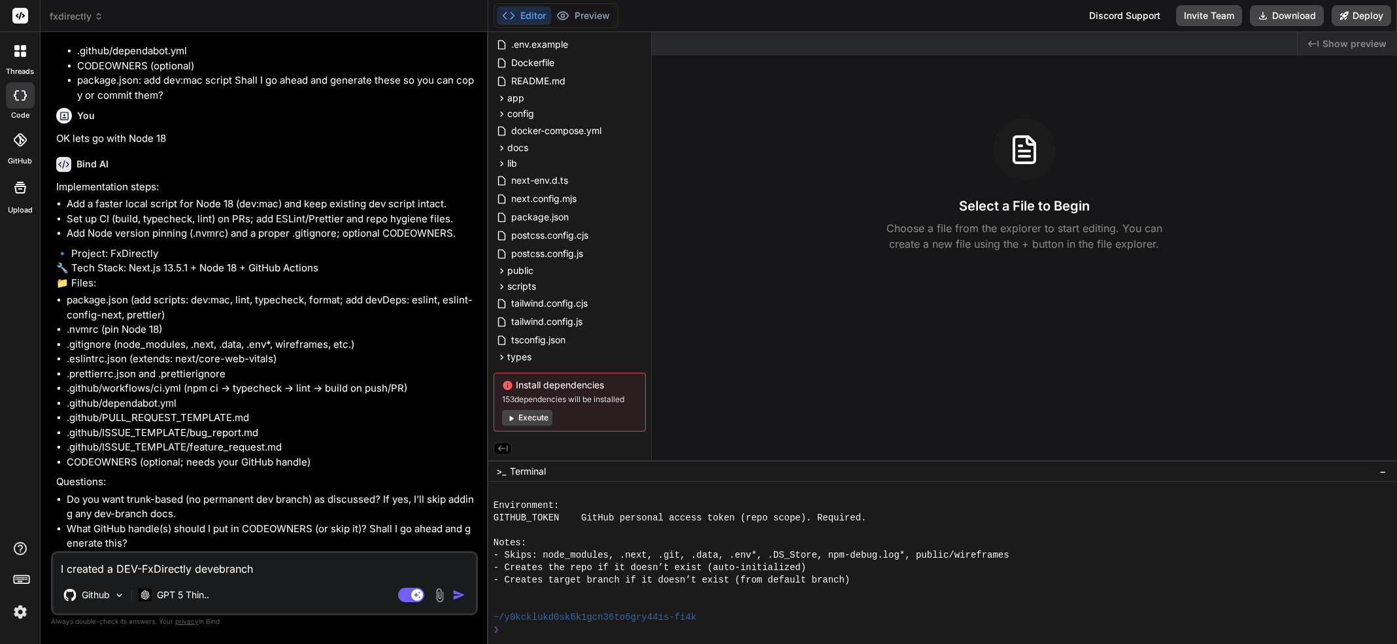
type textarea "x"
type textarea "I created a DEV-FxDirectly develobranch"
type textarea "x"
type textarea "I created a DEV-FxDirectly developbranch"
type textarea "x"
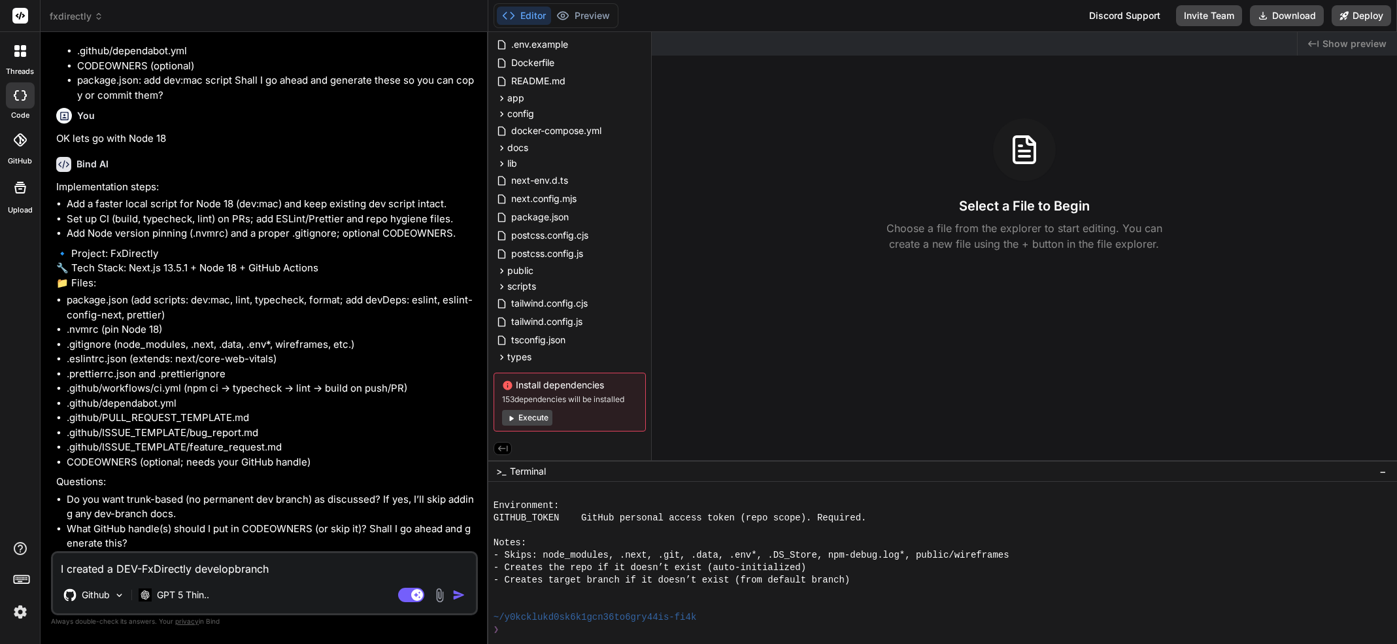
type textarea "I created a DEV-FxDirectly developmbranch"
type textarea "x"
type textarea "I created a DEV-FxDirectly developmebranch"
type textarea "x"
type textarea "I created a DEV-FxDirectly developmenbranch"
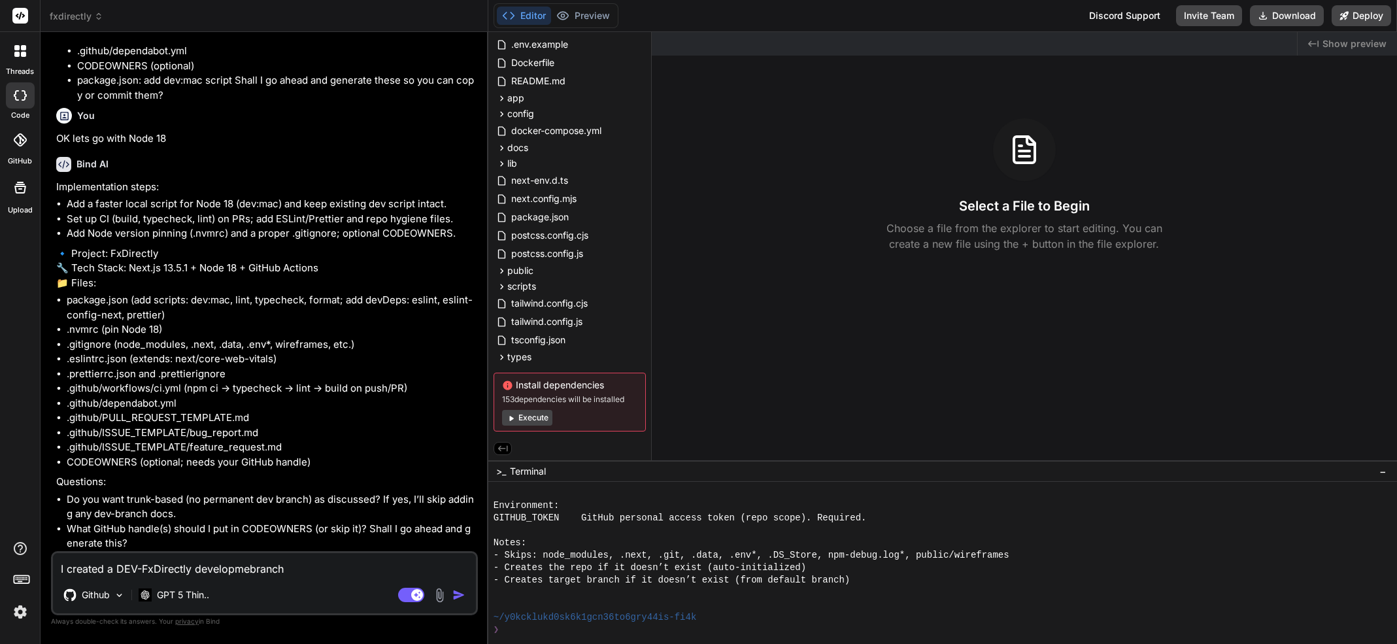
type textarea "x"
type textarea "I created a DEV-FxDirectly developmentbranch"
type textarea "x"
type textarea "I created a DEV-FxDirectly development branch"
type textarea "x"
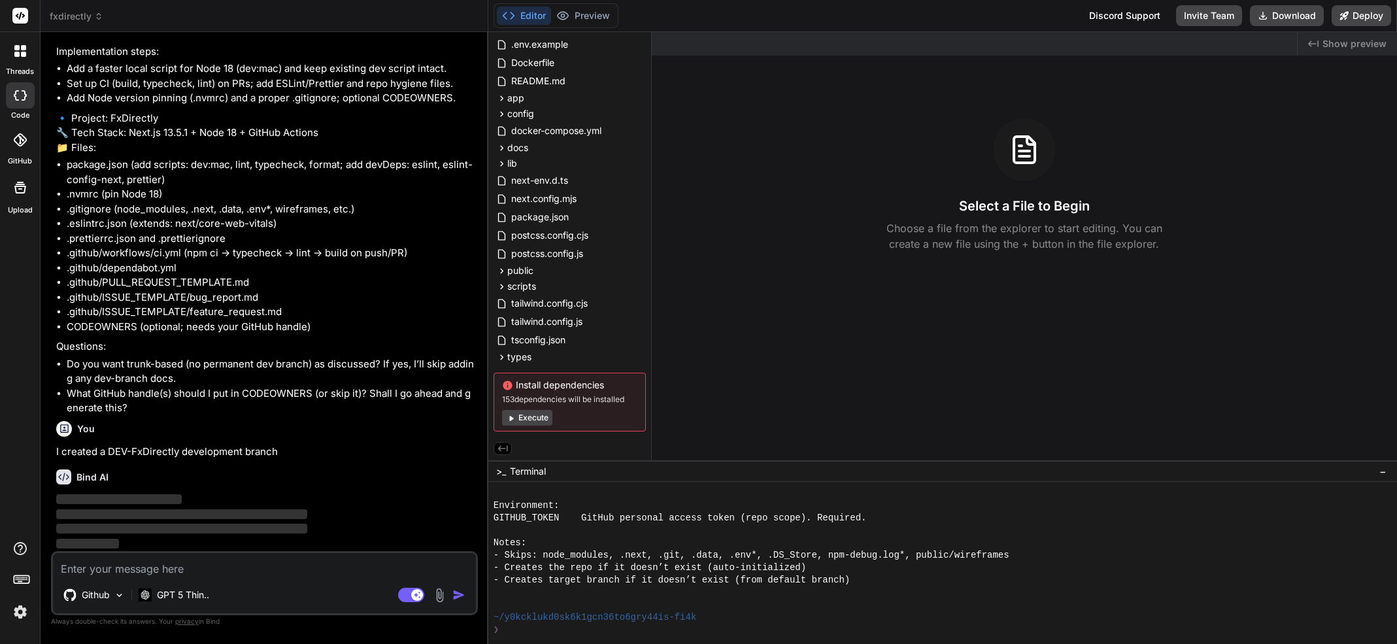
scroll to position [3884, 0]
click at [97, 15] on icon at bounding box center [99, 14] width 4 height 2
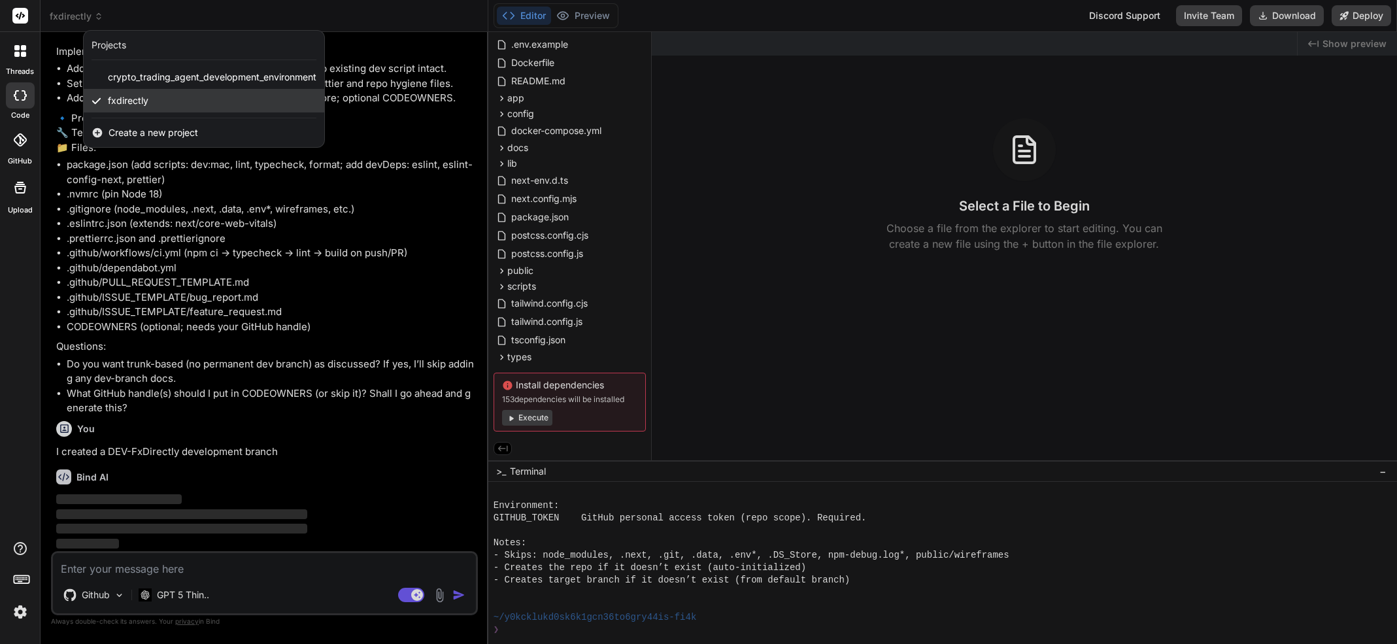
click at [124, 107] on span "fxdirectly" at bounding box center [128, 100] width 41 height 13
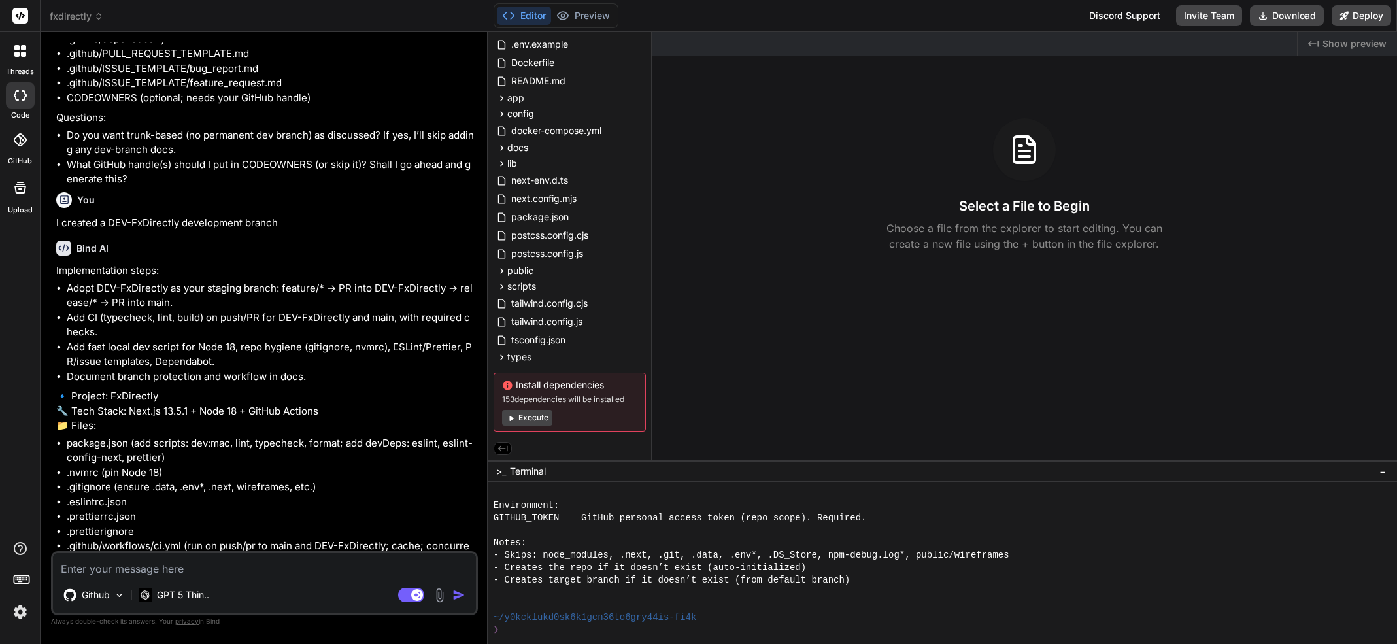
scroll to position [4084, 0]
click at [23, 99] on icon at bounding box center [24, 95] width 5 height 10
click at [23, 95] on icon at bounding box center [20, 95] width 13 height 10
type textarea "x"
click at [24, 143] on icon at bounding box center [19, 139] width 13 height 13
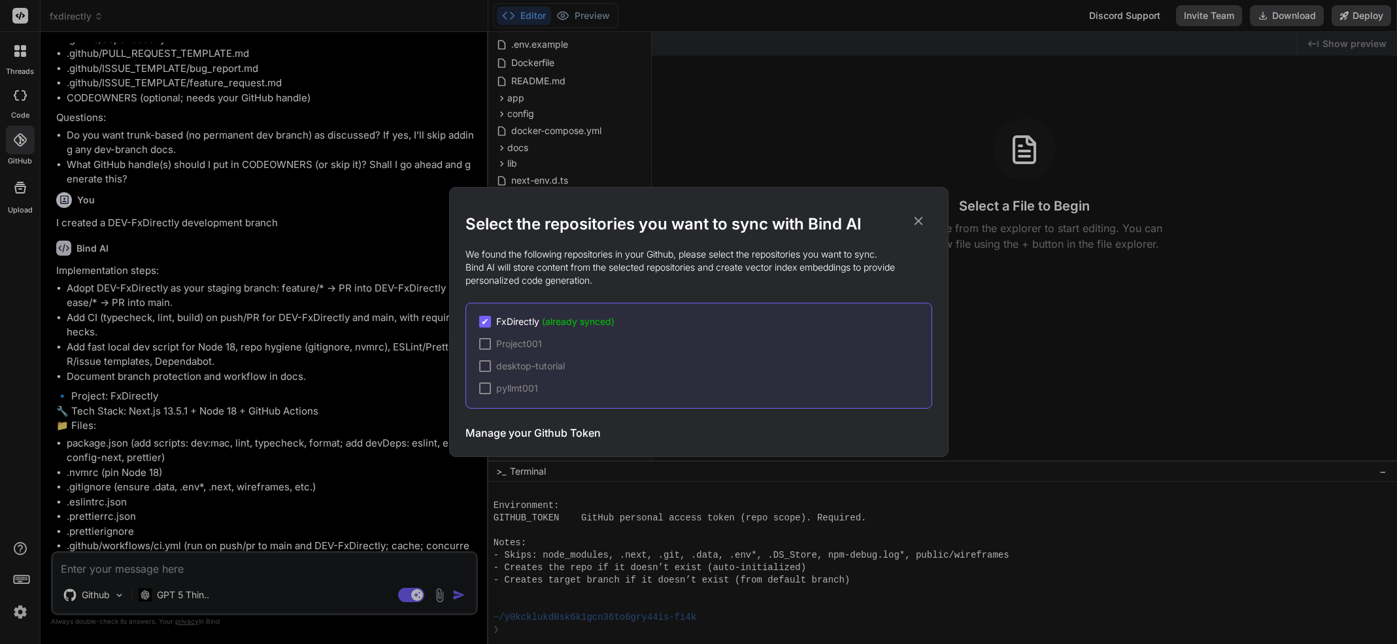
drag, startPoint x: 715, startPoint y: 198, endPoint x: 802, endPoint y: 195, distance: 87.0
click at [802, 195] on div "Select the repositories you want to sync with Bind AI We found the following re…" at bounding box center [699, 322] width 467 height 269
click at [921, 222] on icon at bounding box center [919, 221] width 14 height 14
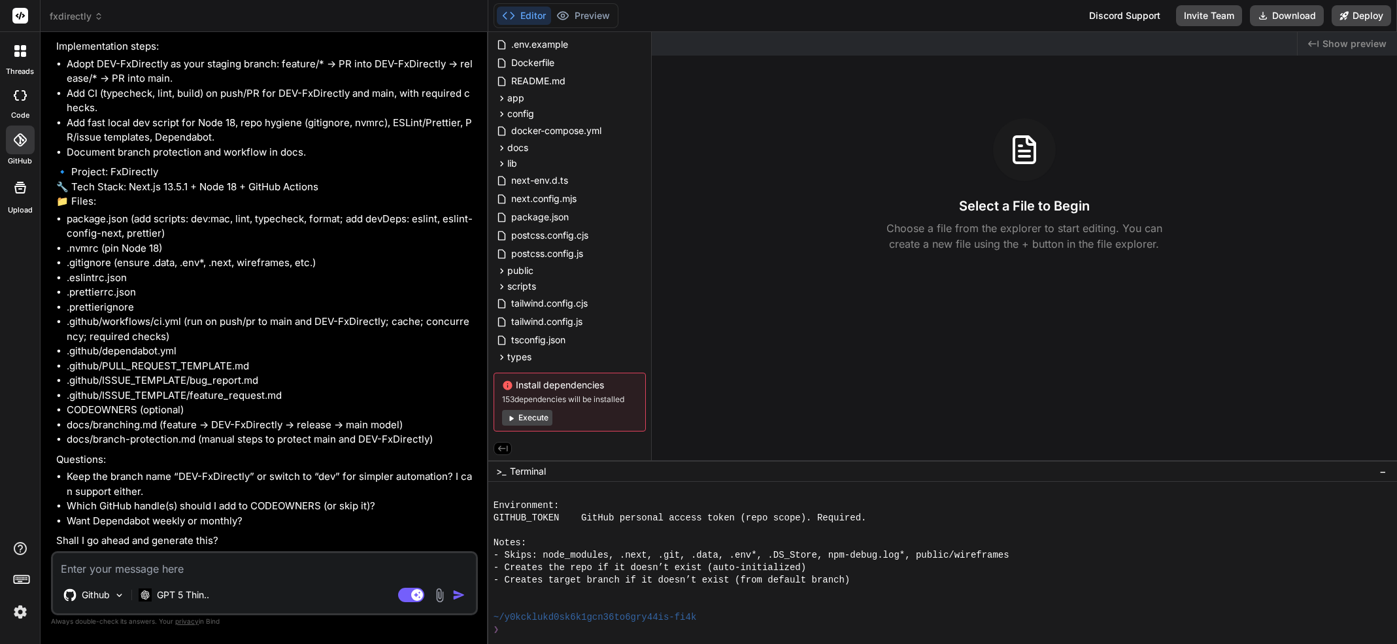
scroll to position [4277, 0]
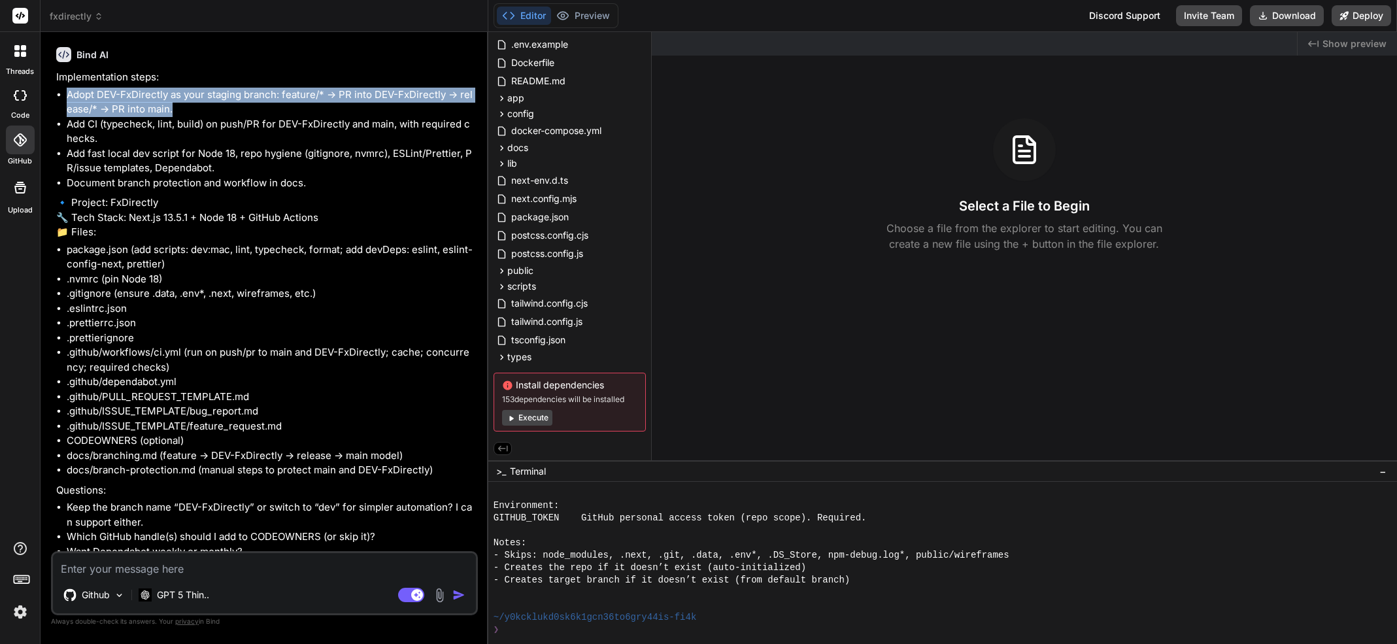
drag, startPoint x: 69, startPoint y: 120, endPoint x: 197, endPoint y: 135, distance: 129.0
click at [197, 117] on li "Adopt DEV-FxDirectly as your staging branch: feature/* → PR into DEV-FxDirectly…" at bounding box center [271, 102] width 409 height 29
copy li "Adopt DEV-FxDirectly as your staging branch: feature/* → PR into DEV-FxDirectly…"
